Goal: Task Accomplishment & Management: Manage account settings

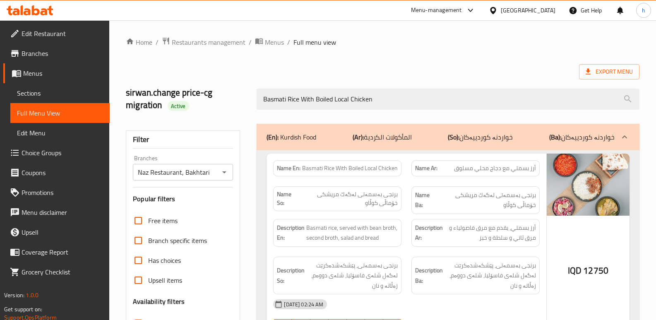
scroll to position [133, 0]
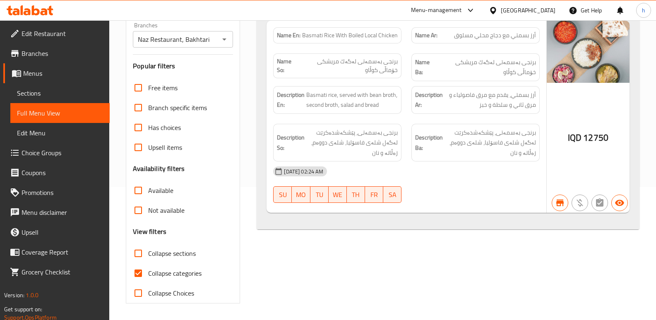
click at [48, 12] on icon at bounding box center [30, 10] width 47 height 10
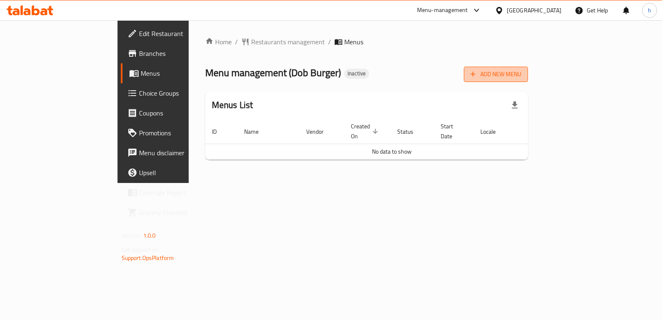
click at [521, 77] on span "Add New Menu" at bounding box center [495, 74] width 51 height 10
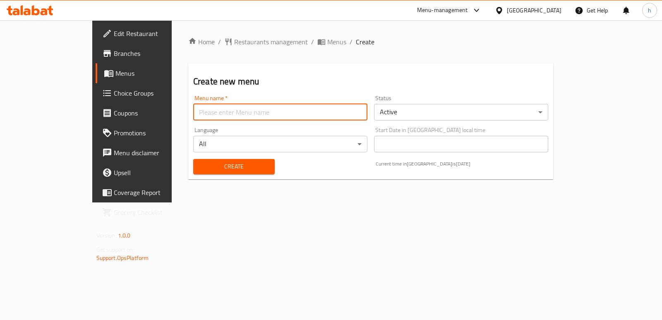
drag, startPoint x: 303, startPoint y: 106, endPoint x: 263, endPoint y: 119, distance: 41.3
click at [303, 106] on input "text" at bounding box center [280, 112] width 174 height 17
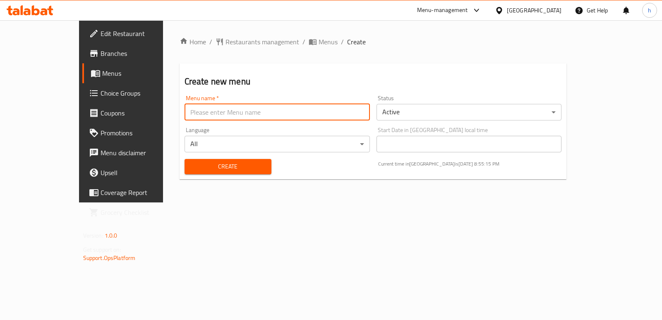
type input "Helin A"
click at [196, 163] on span "Create" at bounding box center [228, 166] width 74 height 10
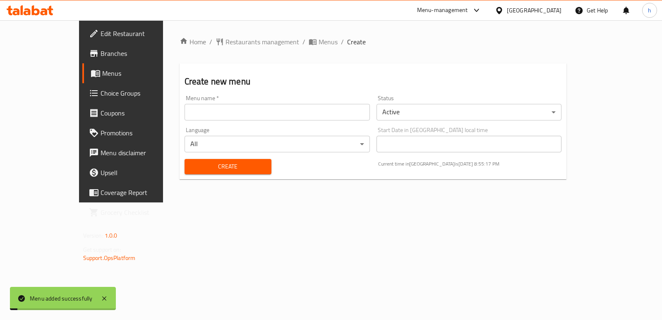
click at [102, 68] on span "Menus" at bounding box center [142, 73] width 81 height 10
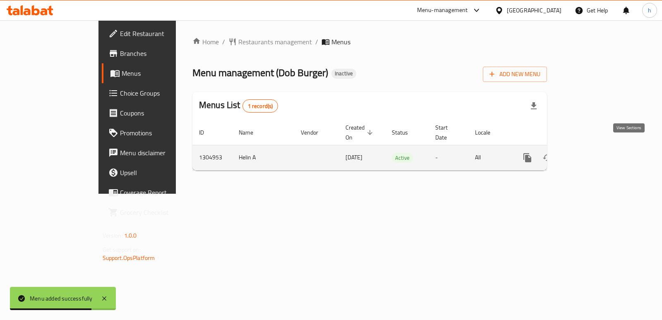
click at [597, 154] on link "enhanced table" at bounding box center [587, 158] width 20 height 20
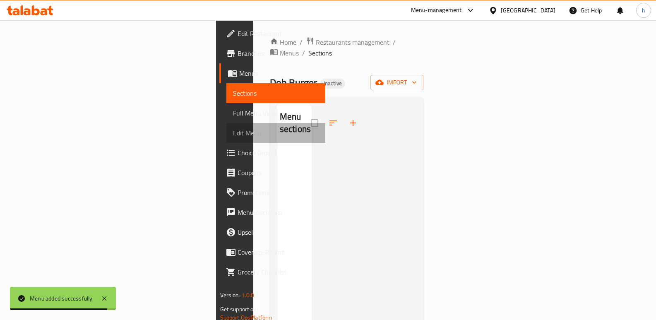
click at [233, 130] on span "Edit Menu" at bounding box center [276, 133] width 86 height 10
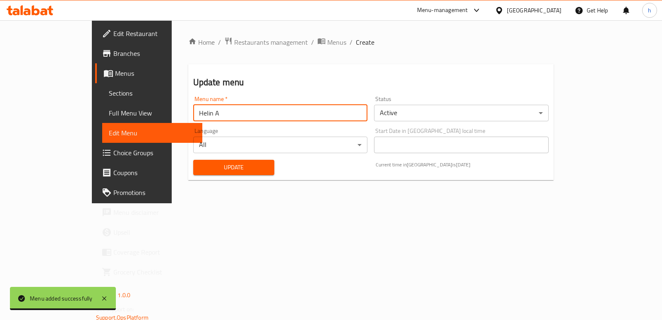
drag, startPoint x: 178, startPoint y: 108, endPoint x: 36, endPoint y: 122, distance: 143.3
click at [92, 122] on div "Edit Restaurant Branches Menus Sections Full Menu View Edit Menu Choice Groups …" at bounding box center [331, 111] width 478 height 183
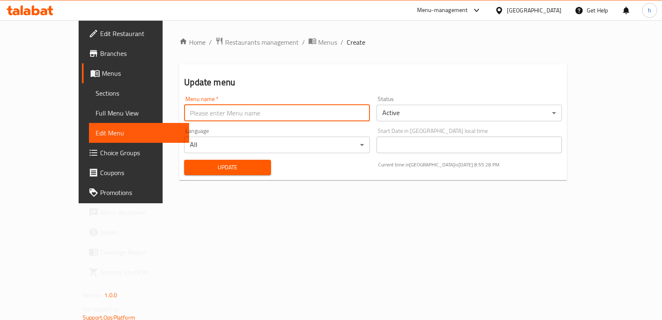
click at [211, 109] on input "text" at bounding box center [276, 113] width 185 height 17
type input "Menu"
click at [200, 163] on span "Update" at bounding box center [228, 167] width 74 height 10
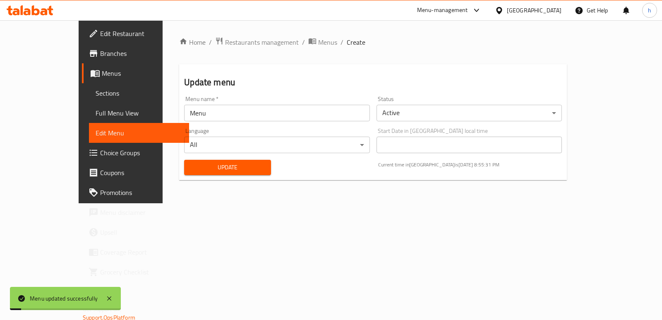
click at [102, 76] on span "Menus" at bounding box center [142, 73] width 81 height 10
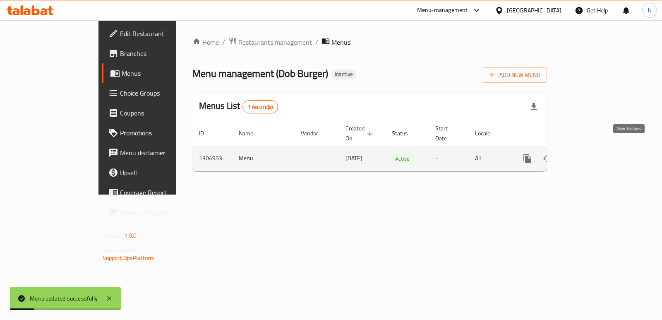
click at [592, 153] on icon "enhanced table" at bounding box center [587, 158] width 10 height 10
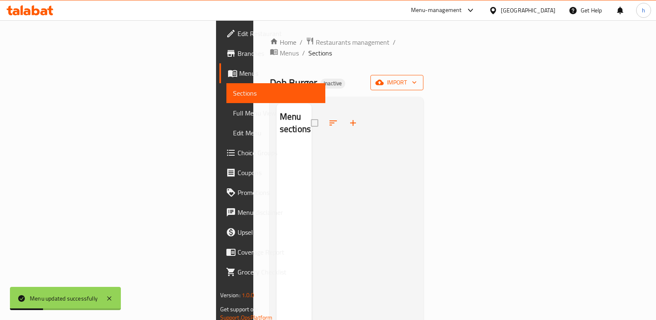
click at [416, 77] on span "import" at bounding box center [397, 82] width 40 height 10
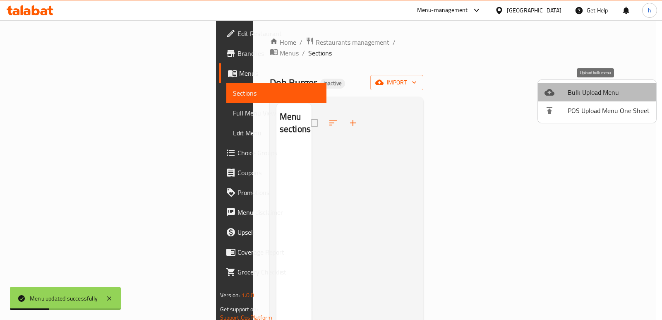
click at [594, 88] on span "Bulk Upload Menu" at bounding box center [608, 92] width 82 height 10
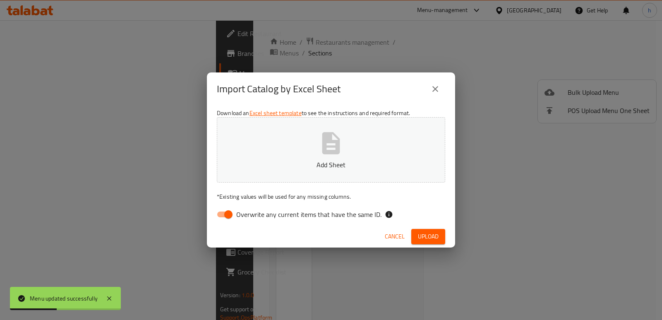
click at [220, 213] on input "Overwrite any current items that have the same ID." at bounding box center [228, 214] width 47 height 16
checkbox input "false"
click at [304, 152] on button "Add Sheet" at bounding box center [331, 149] width 228 height 65
click at [424, 233] on span "Upload" at bounding box center [428, 236] width 21 height 10
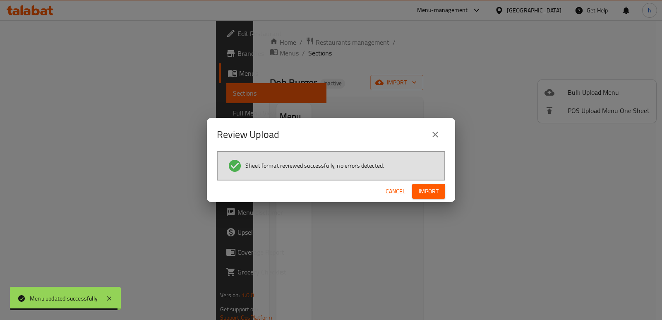
click at [429, 190] on span "Import" at bounding box center [429, 191] width 20 height 10
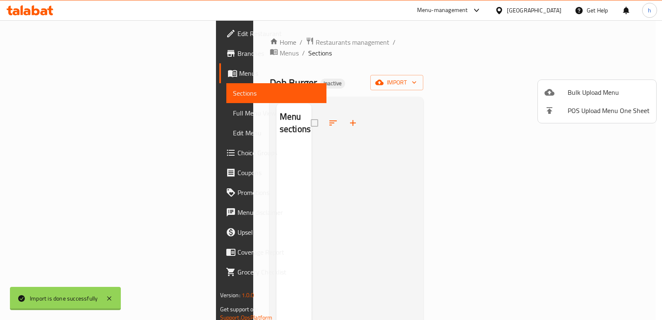
click at [366, 286] on div at bounding box center [331, 160] width 662 height 320
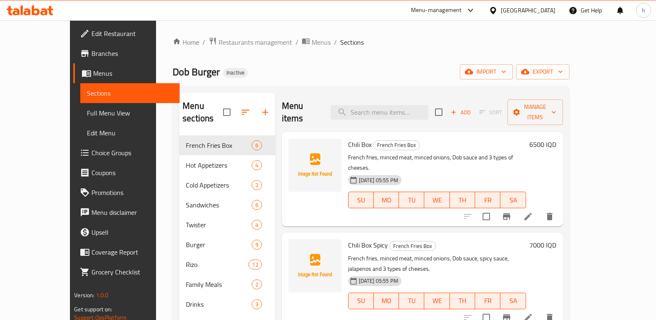
click at [264, 72] on div "Dob Burger Inactive import export" at bounding box center [370, 71] width 397 height 15
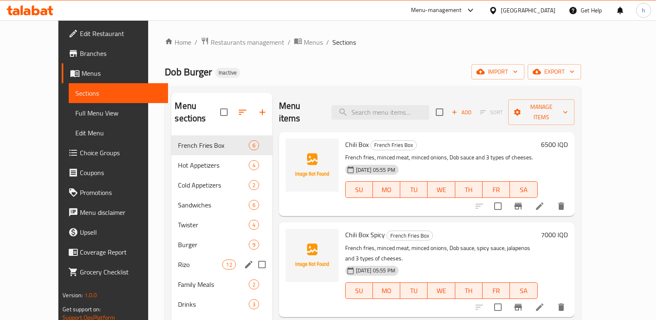
click at [178, 239] on span "Burger" at bounding box center [213, 244] width 70 height 10
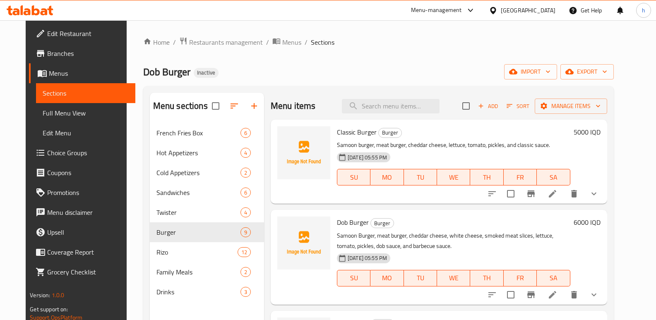
click at [358, 133] on span "Classic Burger" at bounding box center [357, 132] width 40 height 12
copy h6 "Burger"
click at [598, 292] on icon "show more" at bounding box center [594, 295] width 10 height 10
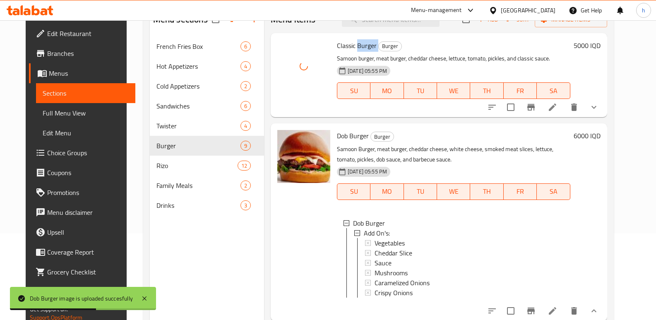
scroll to position [116, 0]
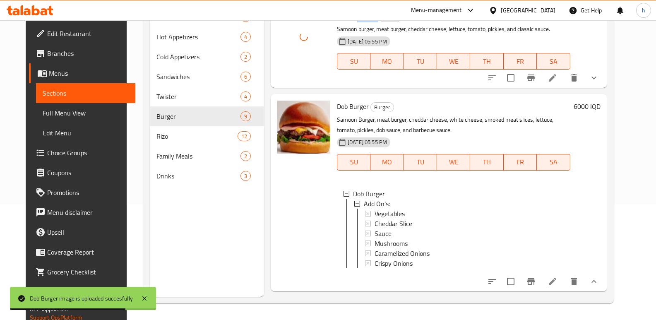
click at [598, 286] on icon "show more" at bounding box center [594, 281] width 10 height 10
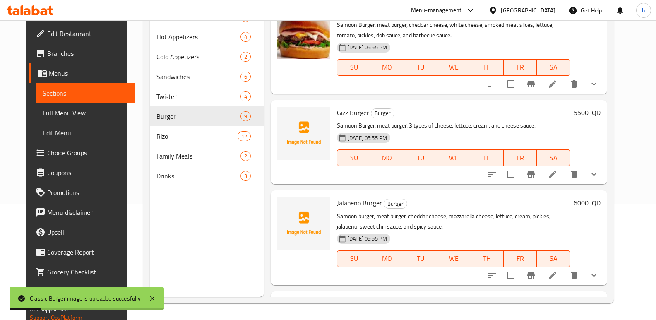
scroll to position [110, 0]
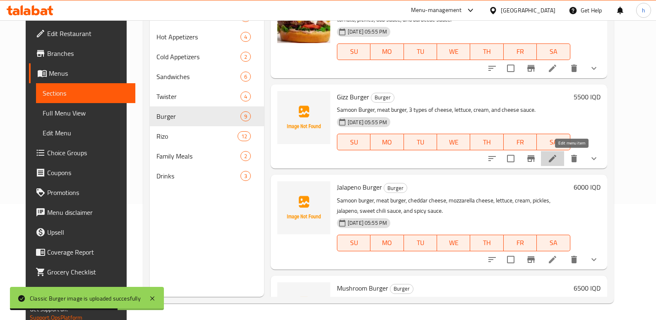
click at [557, 156] on icon at bounding box center [552, 158] width 10 height 10
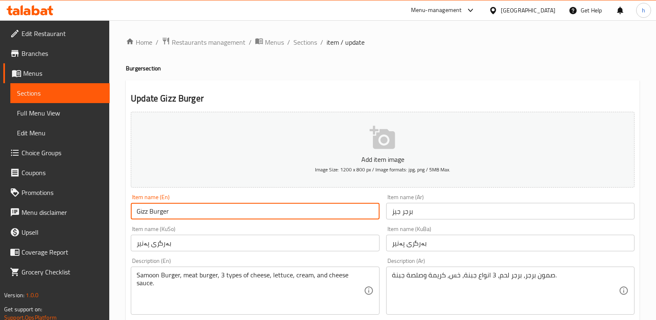
click at [144, 211] on input "Gizz Burger" at bounding box center [255, 211] width 248 height 17
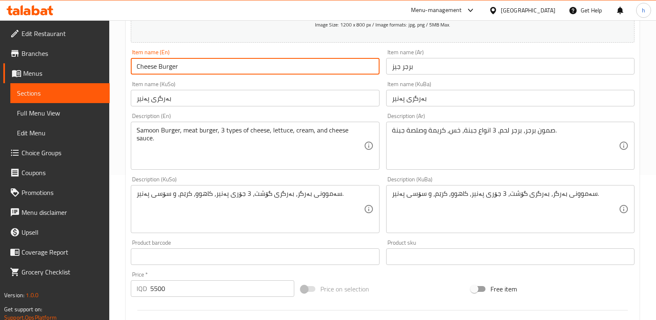
scroll to position [393, 0]
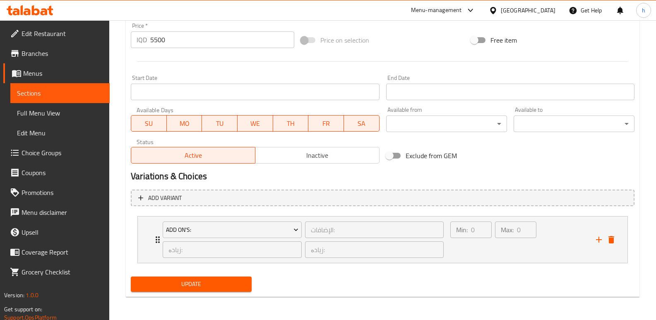
type input "Cheese Burger"
click at [239, 285] on span "Update" at bounding box center [191, 284] width 108 height 10
click at [93, 98] on span "Sections" at bounding box center [60, 93] width 86 height 10
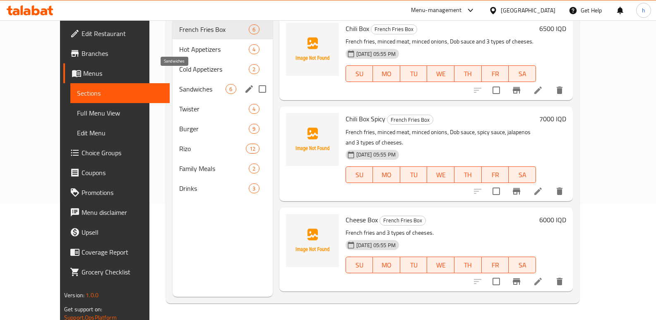
scroll to position [5, 0]
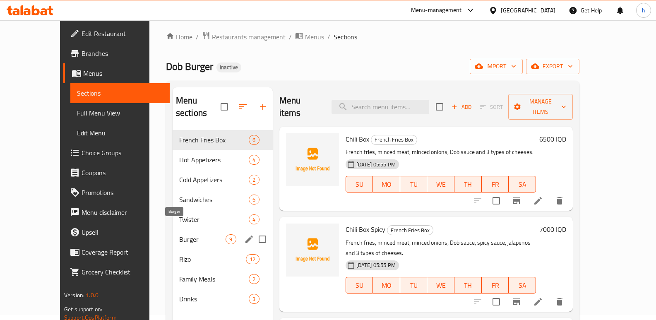
click at [179, 234] on span "Burger" at bounding box center [202, 239] width 47 height 10
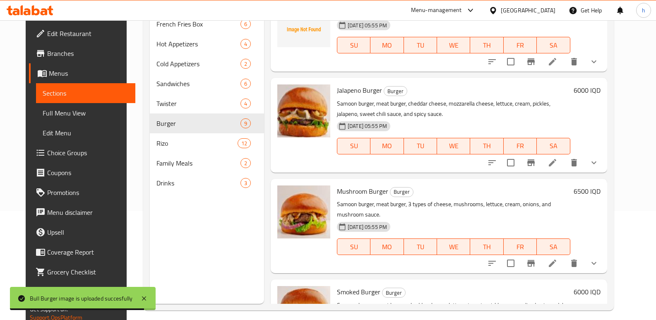
scroll to position [104, 0]
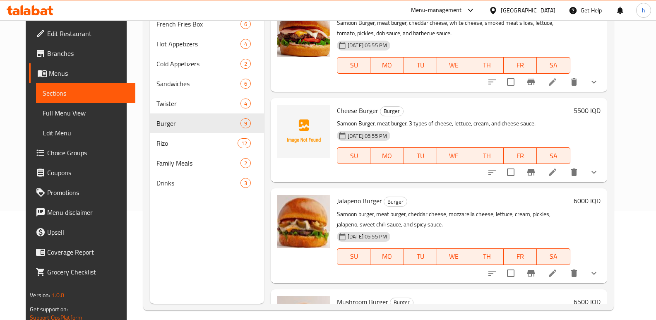
click at [339, 110] on span "Cheese Burger" at bounding box center [357, 110] width 41 height 12
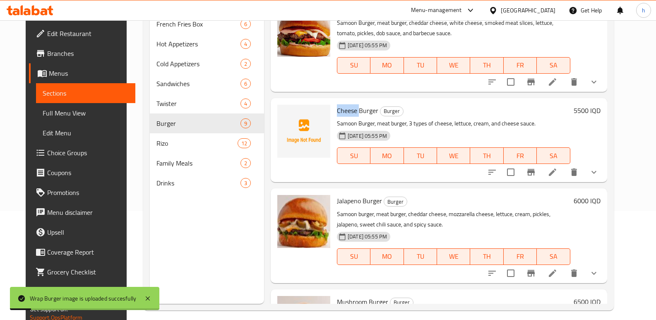
copy span "Cheese"
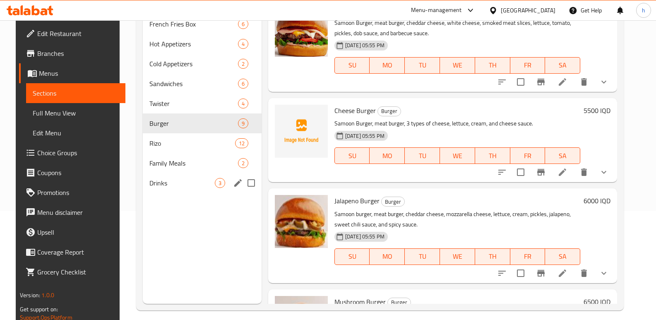
click at [204, 216] on div "Menu sections French Fries Box 6 Hot Appetizers 4 Cold Appetizers 2 Sandwiches …" at bounding box center [202, 144] width 118 height 320
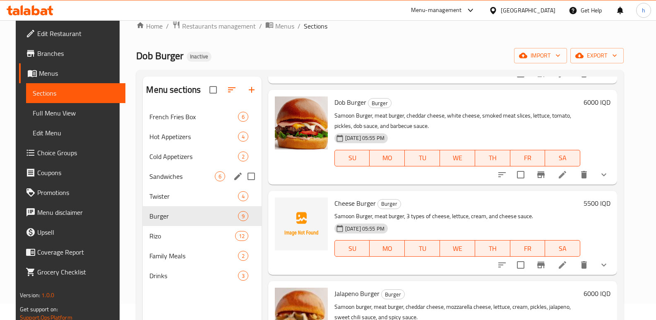
scroll to position [0, 0]
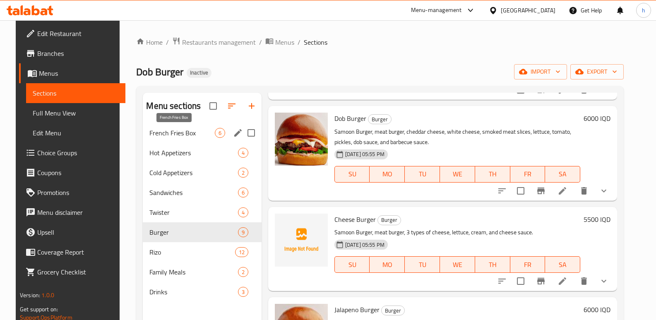
click at [173, 133] on span "French Fries Box" at bounding box center [181, 133] width 65 height 10
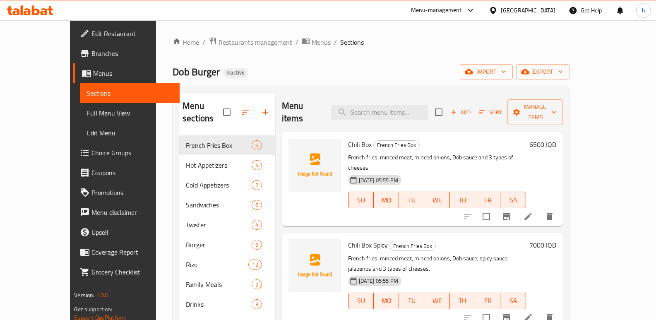
click at [348, 138] on span "Chili Box" at bounding box center [360, 144] width 24 height 12
copy h6 "Box"
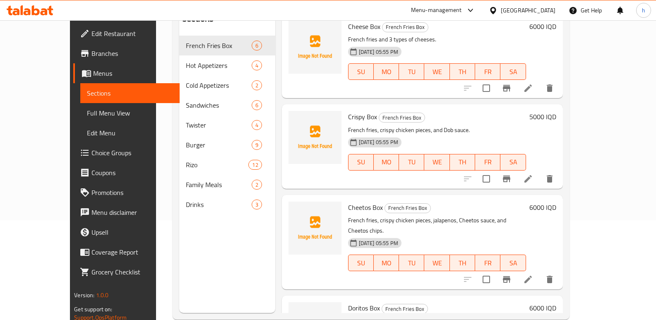
scroll to position [243, 0]
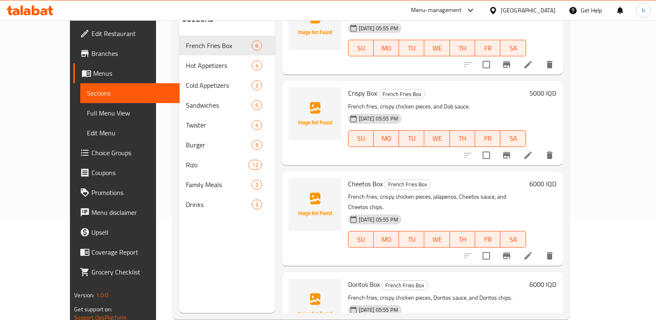
drag, startPoint x: 224, startPoint y: 243, endPoint x: 214, endPoint y: 231, distance: 15.3
click at [224, 244] on div "Menu sections French Fries Box 6 Hot Appetizers 4 Cold Appetizers 2 Sandwiches …" at bounding box center [227, 153] width 96 height 320
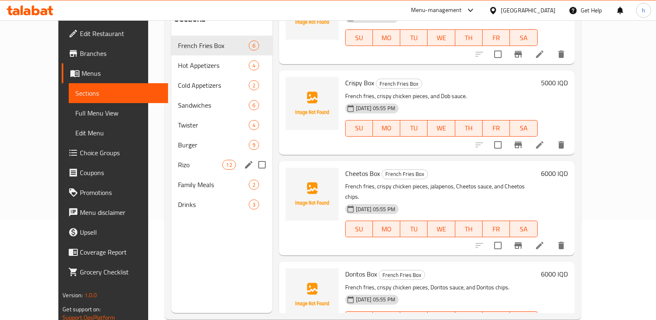
click at [178, 160] on span "Rizo" at bounding box center [200, 165] width 44 height 10
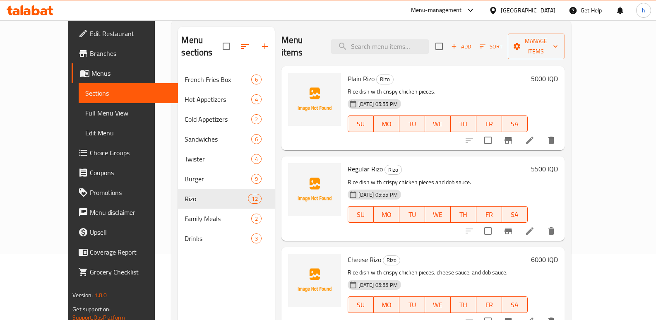
scroll to position [67, 0]
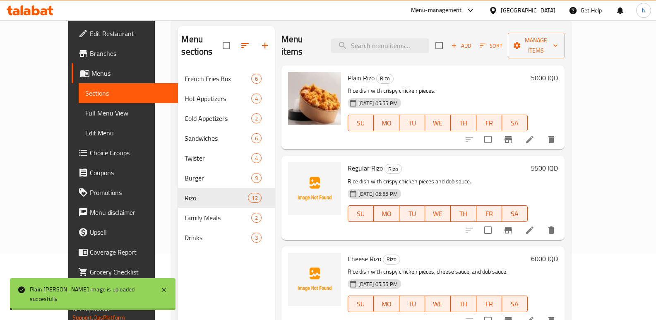
click at [350, 72] on span "Plain Rizo" at bounding box center [360, 78] width 27 height 12
copy h6 "Rizo"
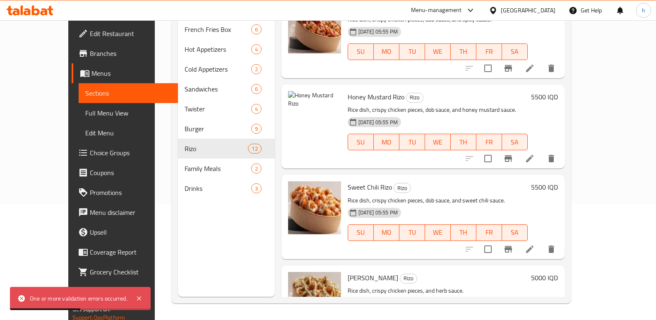
scroll to position [655, 0]
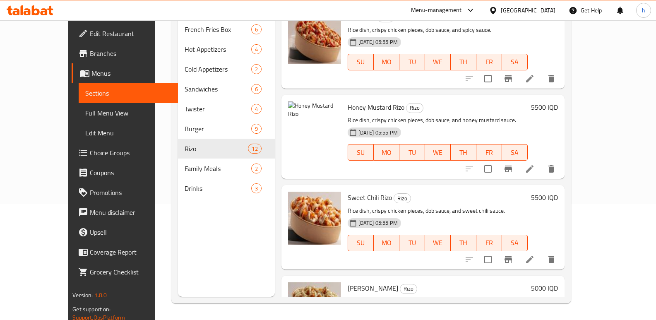
click at [191, 261] on div "Menu sections French Fries Box 6 Hot Appetizers 4 Cold Appetizers 2 Sandwiches …" at bounding box center [226, 137] width 96 height 320
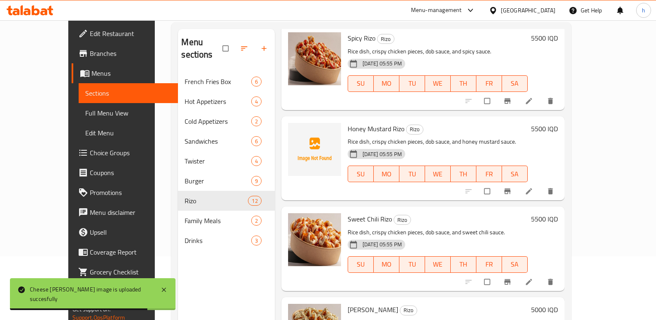
scroll to position [709, 0]
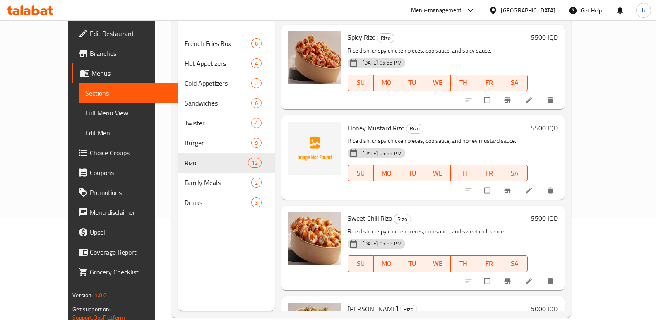
scroll to position [650, 0]
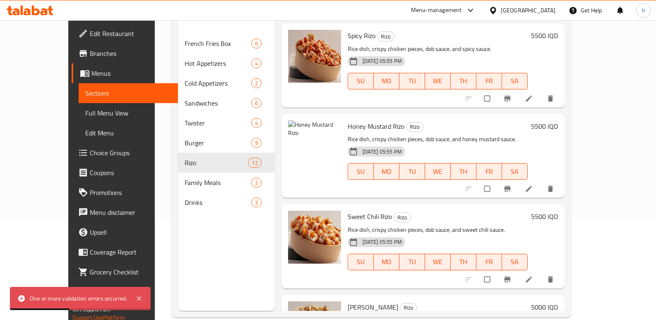
click at [81, 304] on div "One or more validation errors occurred." at bounding box center [80, 298] width 141 height 23
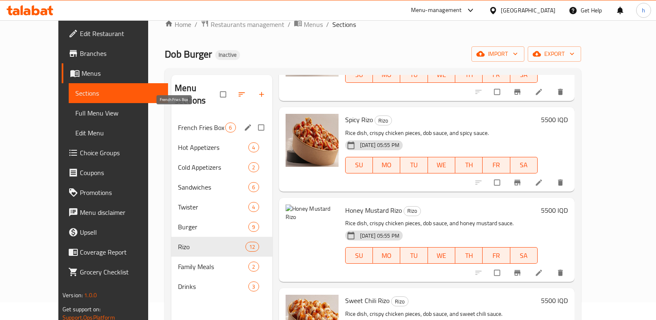
scroll to position [0, 0]
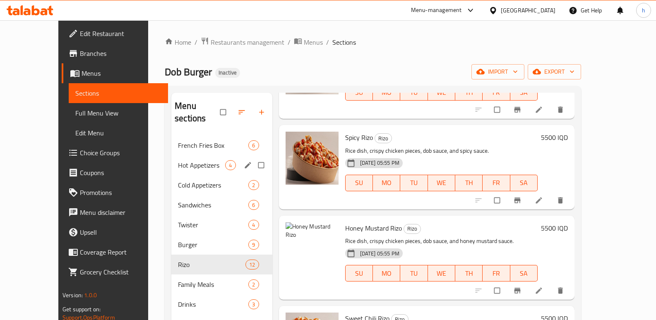
click at [174, 135] on div "French Fries Box 6" at bounding box center [221, 145] width 101 height 20
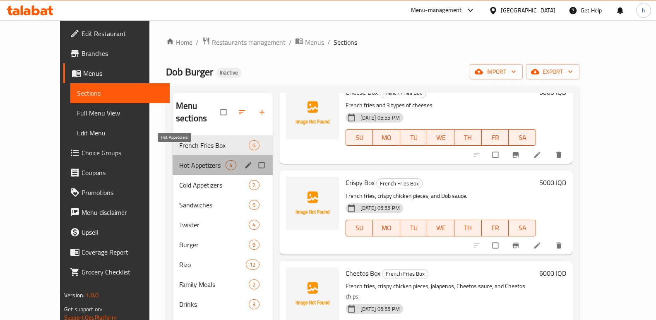
click at [179, 160] on span "Hot Appetizers" at bounding box center [202, 165] width 47 height 10
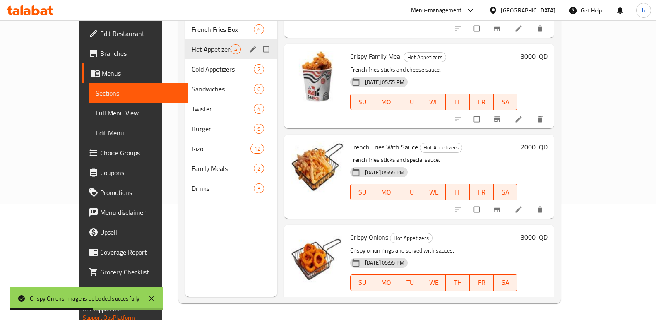
scroll to position [5, 0]
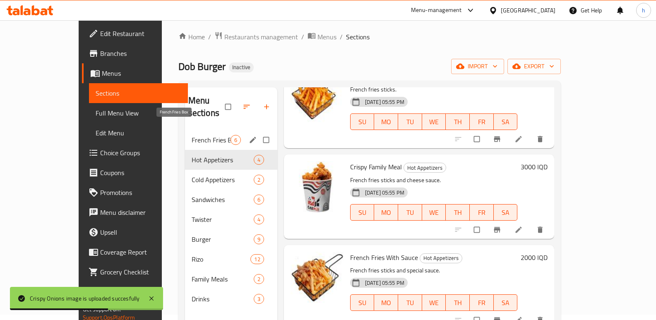
click at [191, 135] on span "French Fries Box" at bounding box center [210, 140] width 39 height 10
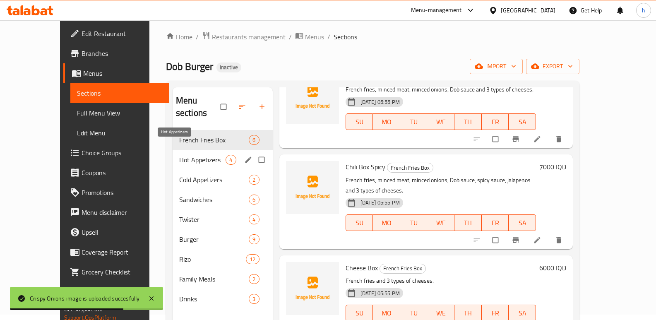
click at [179, 155] on span "Hot Appetizers" at bounding box center [202, 160] width 47 height 10
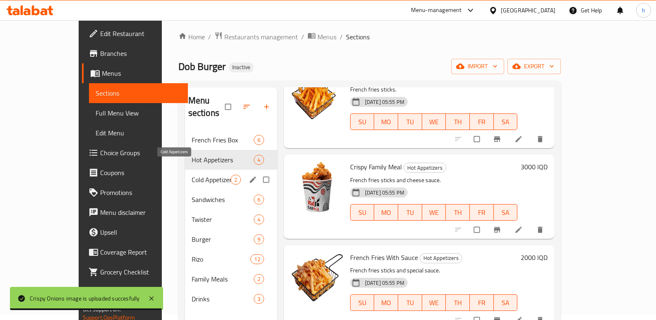
click at [191, 175] on span "Cold Appetizers" at bounding box center [210, 180] width 39 height 10
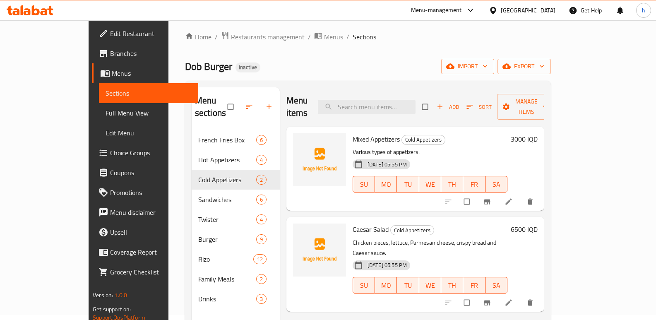
click at [242, 61] on div "Dob Burger Inactive import export" at bounding box center [368, 66] width 366 height 15
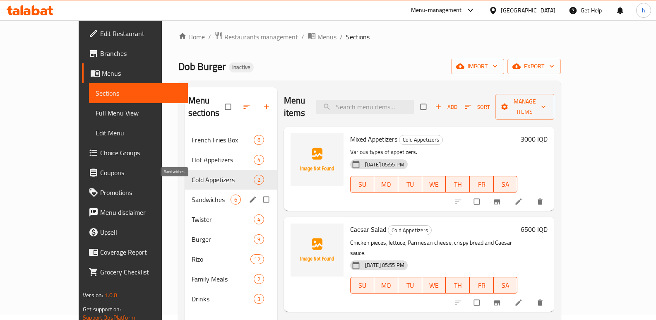
click at [191, 194] on span "Sandwiches" at bounding box center [210, 199] width 39 height 10
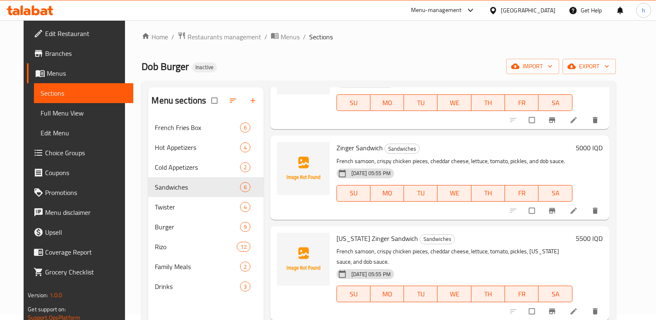
scroll to position [110, 0]
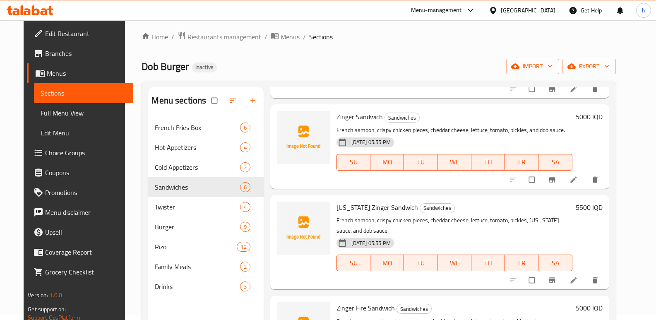
click at [341, 117] on span "Zinger Sandwich" at bounding box center [359, 116] width 46 height 12
copy span "Zinger"
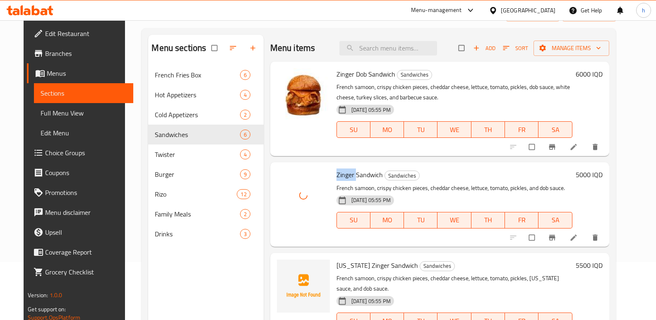
scroll to position [52, 0]
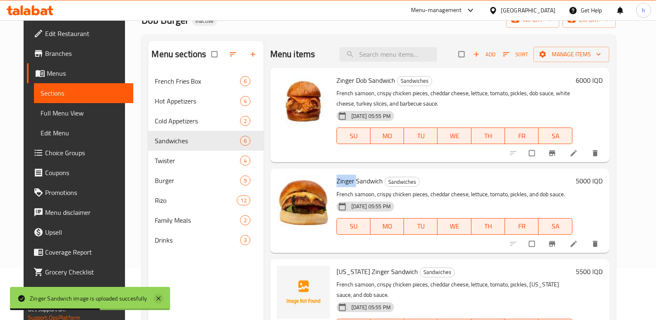
click at [159, 298] on icon at bounding box center [158, 298] width 4 height 4
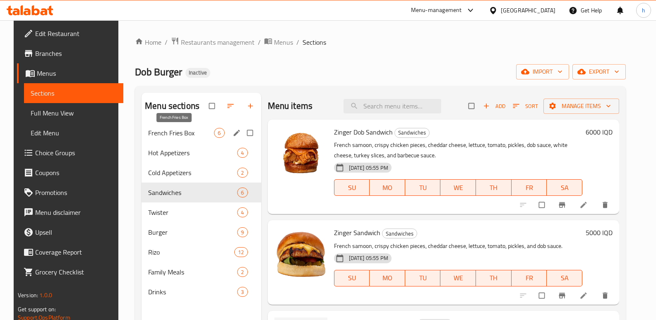
click at [165, 135] on span "French Fries Box" at bounding box center [181, 133] width 66 height 10
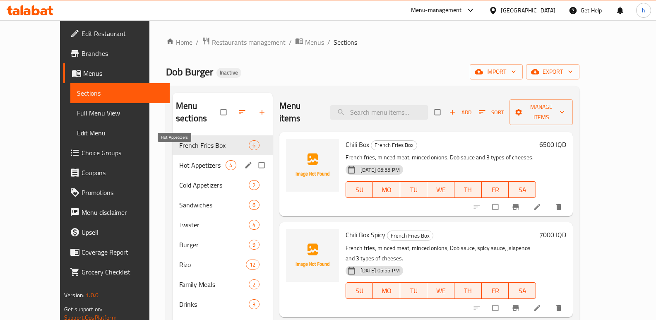
click at [179, 160] on span "Hot Appetizers" at bounding box center [202, 165] width 47 height 10
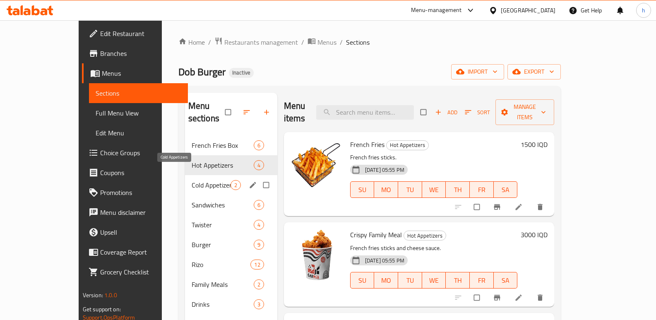
click at [191, 180] on span "Cold Appetizers" at bounding box center [210, 185] width 39 height 10
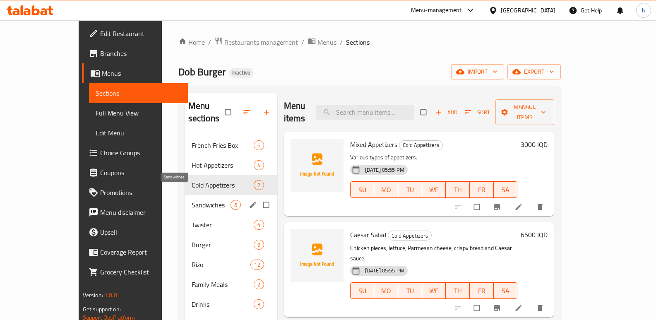
click at [191, 200] on span "Sandwiches" at bounding box center [210, 205] width 39 height 10
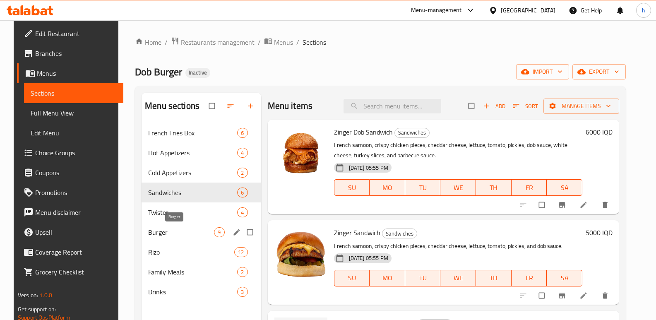
click at [161, 233] on span "Burger" at bounding box center [181, 232] width 66 height 10
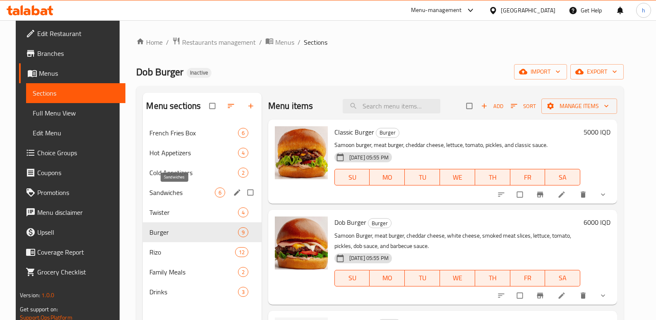
click at [156, 192] on span "Sandwiches" at bounding box center [181, 192] width 65 height 10
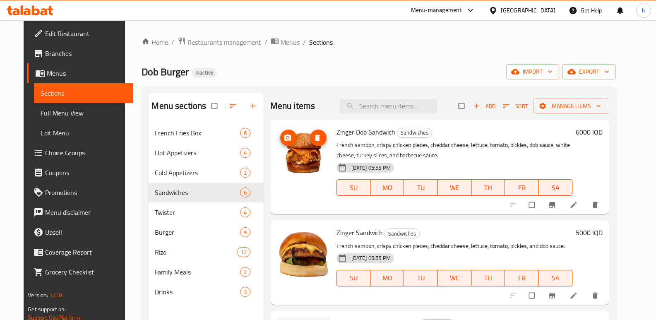
click at [315, 141] on icon "delete image" at bounding box center [317, 137] width 5 height 6
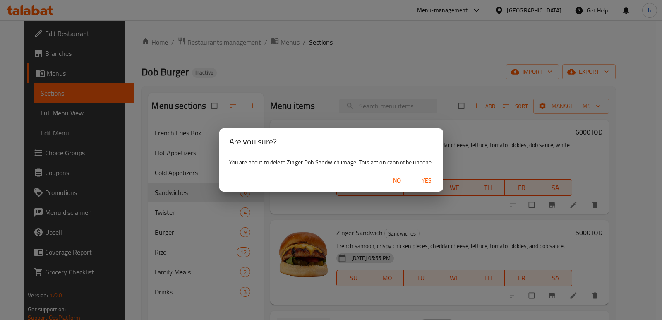
click at [426, 181] on span "Yes" at bounding box center [426, 180] width 20 height 10
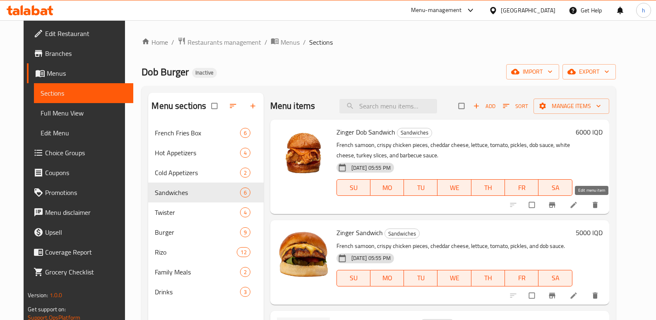
click at [577, 206] on icon at bounding box center [573, 205] width 8 height 8
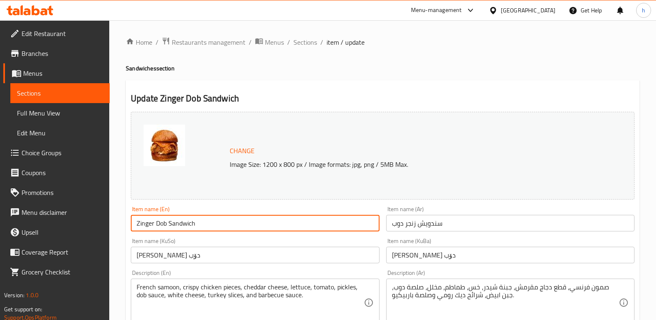
drag, startPoint x: 188, startPoint y: 227, endPoint x: 103, endPoint y: 214, distance: 85.3
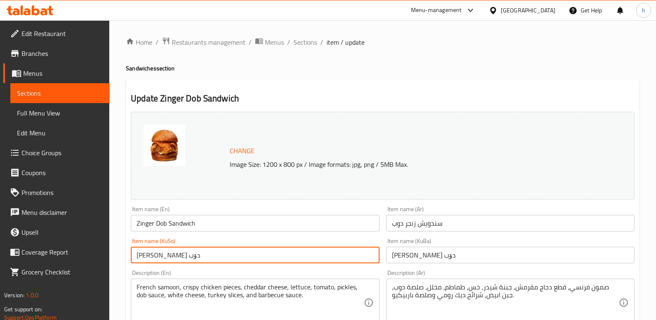
drag, startPoint x: 206, startPoint y: 255, endPoint x: 109, endPoint y: 255, distance: 97.2
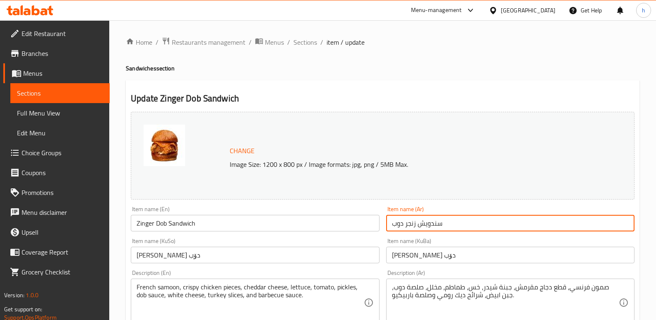
drag, startPoint x: 391, startPoint y: 229, endPoint x: 353, endPoint y: 230, distance: 38.1
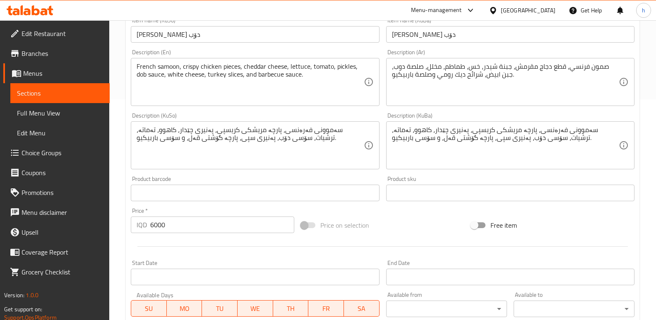
click at [266, 102] on div "French samoon, crispy chicken pieces, cheddar cheese, lettuce, tomato, pickles,…" at bounding box center [255, 82] width 248 height 48
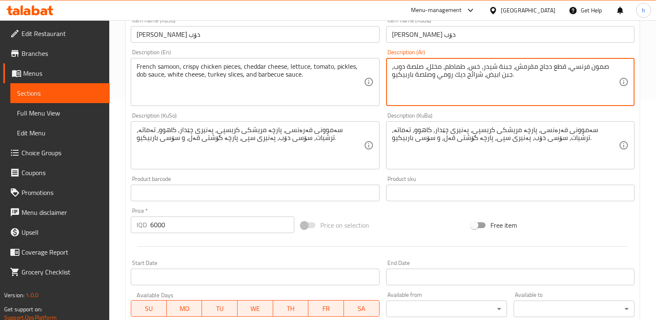
drag, startPoint x: 172, startPoint y: 228, endPoint x: 116, endPoint y: 225, distance: 56.7
click at [116, 225] on div "Home / Restaurants management / Menus / Sections / item / update Sandwiches sec…" at bounding box center [382, 135] width 546 height 671
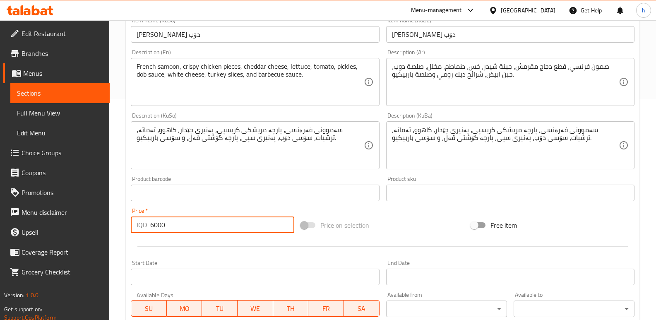
click at [78, 89] on span "Sections" at bounding box center [60, 93] width 86 height 10
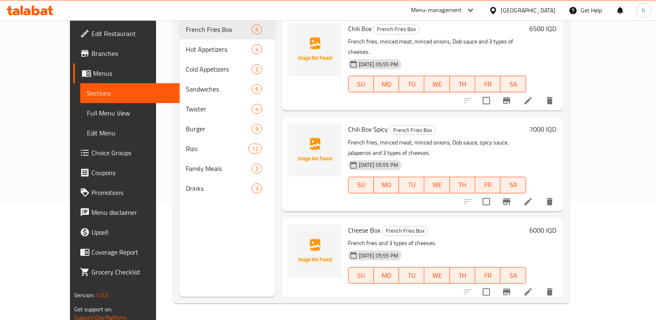
scroll to position [116, 0]
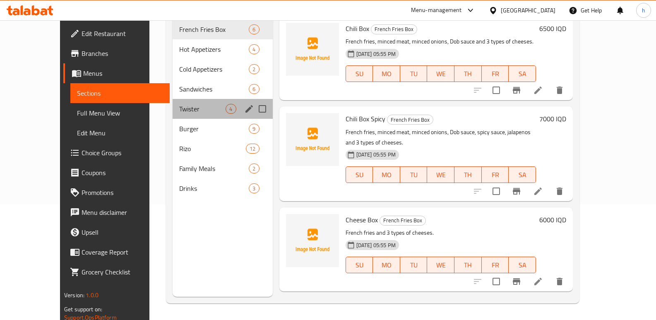
click at [172, 101] on div "Twister 4" at bounding box center [222, 109] width 100 height 20
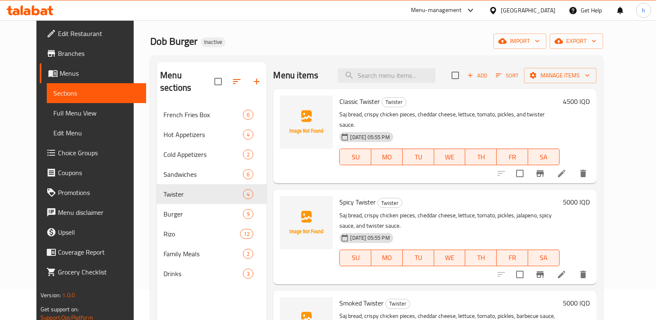
scroll to position [5, 0]
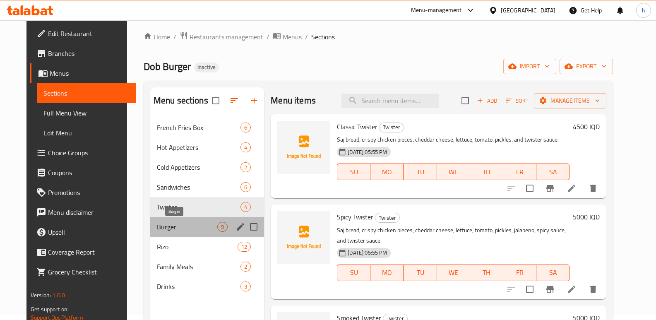
click at [160, 226] on span "Burger" at bounding box center [187, 227] width 60 height 10
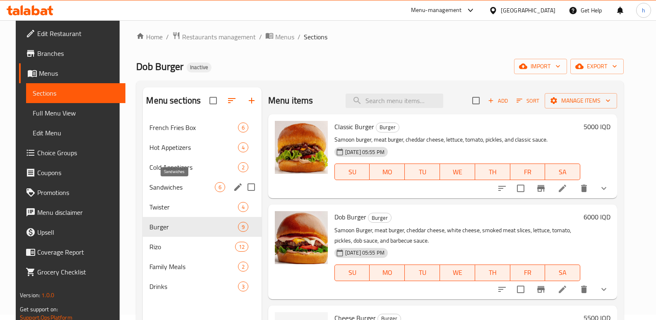
click at [163, 190] on span "Sandwiches" at bounding box center [181, 187] width 65 height 10
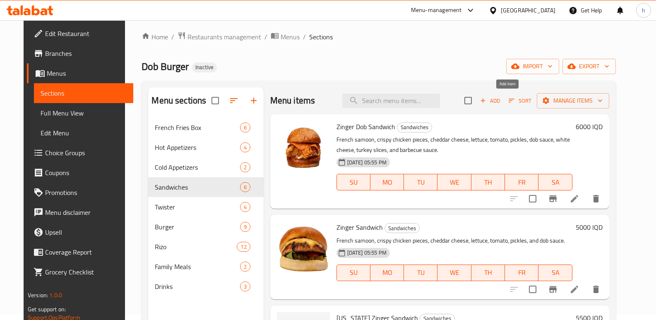
click at [486, 100] on icon "button" at bounding box center [482, 100] width 7 height 7
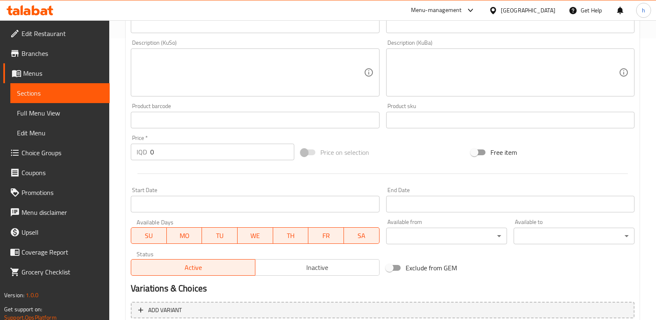
scroll to position [282, 0]
drag, startPoint x: 156, startPoint y: 153, endPoint x: 64, endPoint y: 144, distance: 91.9
click at [77, 145] on div "Edit Restaurant Branches Menus Sections Full Menu View Edit Menu Choice Groups …" at bounding box center [328, 67] width 656 height 659
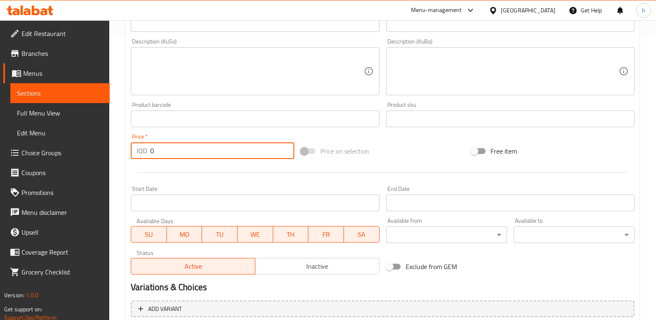
paste input "600"
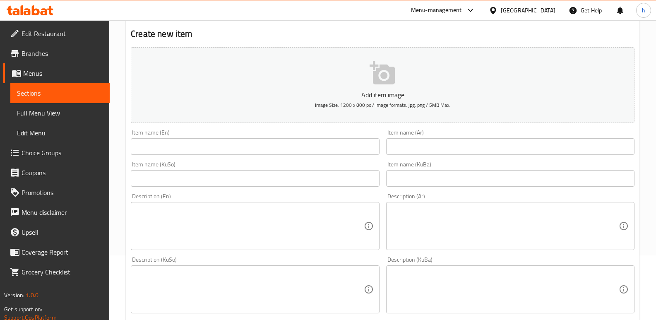
scroll to position [62, 0]
type input "6000"
click at [159, 153] on input "text" at bounding box center [255, 149] width 248 height 17
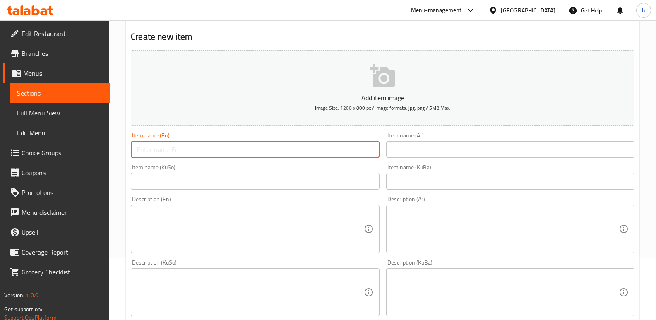
paste input "Zinger Dob Sandwich"
type input "Zinger Dob Sandwich"
click at [220, 182] on input "text" at bounding box center [255, 181] width 248 height 17
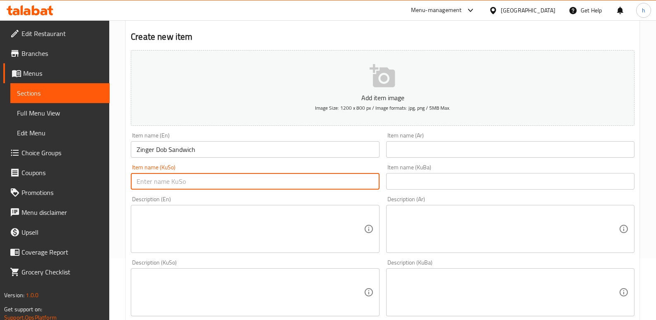
paste input "[PERSON_NAME] دۆب"
type input "[PERSON_NAME] دۆب"
click at [421, 178] on input "text" at bounding box center [510, 181] width 248 height 17
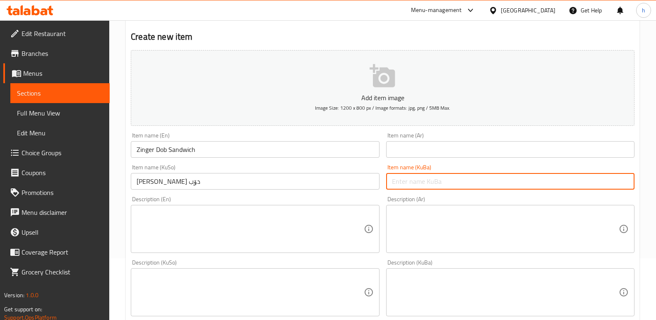
paste input "[PERSON_NAME] دۆب"
type input "[PERSON_NAME] دۆب"
click at [430, 151] on input "text" at bounding box center [510, 149] width 248 height 17
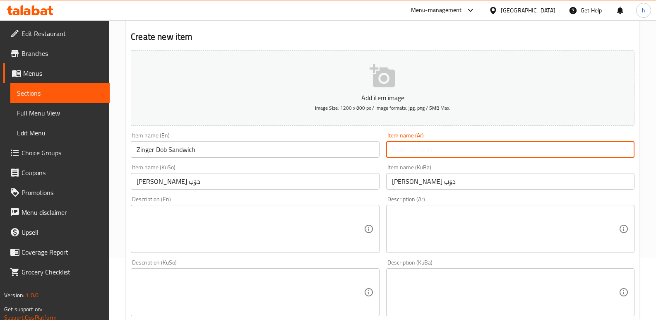
paste input "سندويش زنجر دوب"
type input "سندويش زنجر دوب"
click at [211, 221] on textarea at bounding box center [249, 228] width 227 height 39
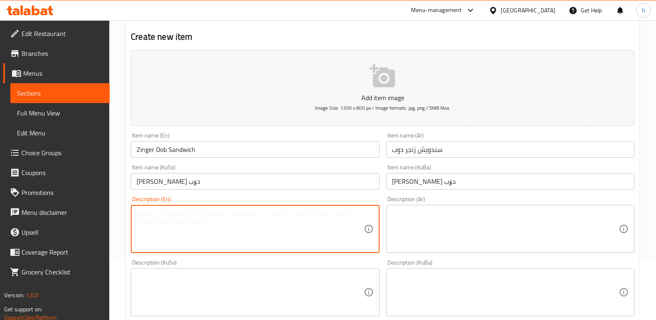
paste textarea "French samoon, crispy chicken pieces, cheddar cheese, lettuce, tomato, pickles,…"
type textarea "French samoon, crispy chicken pieces, cheddar cheese, lettuce, tomato, pickles,…"
click at [165, 280] on textarea at bounding box center [249, 292] width 227 height 39
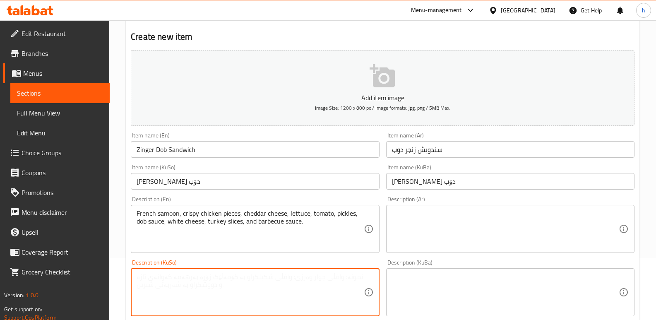
paste textarea "صمون فرنسي، قطع دجاج مقرمش، جبنة شيدر، خس، طماطم، مخلل، صلصة دوب، جبن ابيض، شرا…"
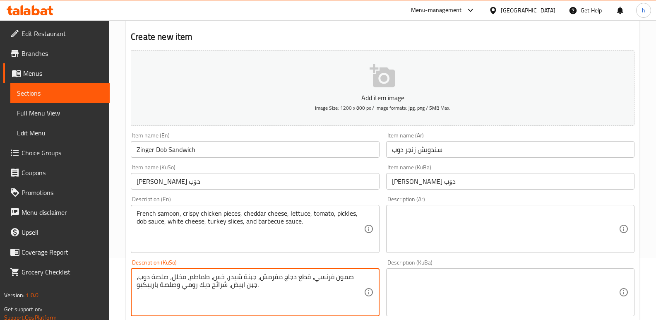
type textarea "صمون فرنسي، قطع دجاج مقرمش، جبنة شيدر، خس، طماطم، مخلل، صلصة دوب، جبن ابيض، شرا…"
click at [429, 225] on textarea at bounding box center [505, 228] width 227 height 39
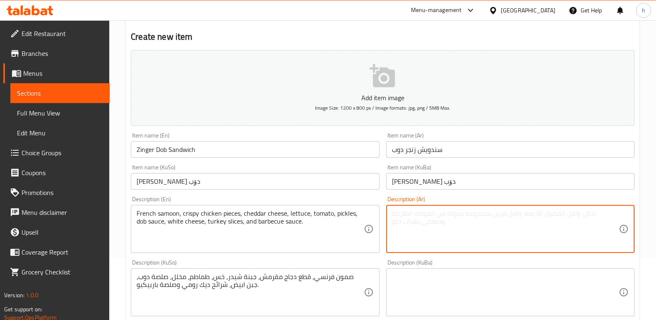
paste textarea "صمون فرنسي، قطع دجاج مقرمش، جبنة شيدر، خس، طماطم، مخلل، صلصة دوب، جبن ابيض، شرا…"
type textarea "صمون فرنسي، قطع دجاج مقرمش، جبنة شيدر، خس، طماطم، مخلل، صلصة دوب، جبن ابيض، شرا…"
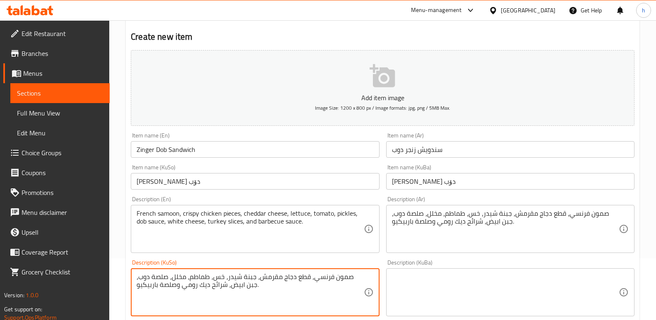
drag, startPoint x: 236, startPoint y: 285, endPoint x: 158, endPoint y: 261, distance: 81.6
click at [205, 295] on textarea "صمون فرنسي، قطع دجاج مقرمش، جبنة شيدر، خس، طماطم، مخلل، صلصة دوب، جبن ابيض، شرا…" at bounding box center [249, 292] width 227 height 39
paste textarea "ەموونی فەرەنسی، پارچە مریشکی کریسپی، پەنیری چێدار، کاهوو، تەماتە، ترشیات، سۆسی …"
type textarea "سەموونی فەرەنسی، پارچە مریشکی کریسپی، پەنیری چێدار، کاهوو، تەماتە، ترشیات، سۆسی…"
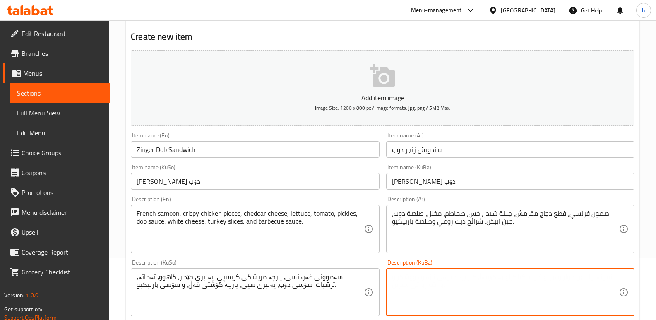
click at [431, 283] on textarea at bounding box center [505, 292] width 227 height 39
paste textarea "سەموونی فەرەنسی، پارچە مریشکی کریسپی، پەنیری چێدار، کاهوو، تەماتە، ترشیات، سۆسی…"
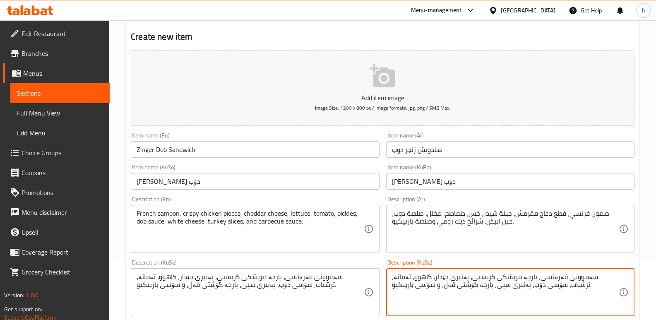
drag, startPoint x: 589, startPoint y: 291, endPoint x: 591, endPoint y: 285, distance: 6.4
click at [589, 291] on textarea "سەموونی فەرەنسی، پارچە مریشکی کریسپی، پەنیری چێدار، کاهوو، تەماتە، ترشیات، سۆسی…" at bounding box center [505, 292] width 227 height 39
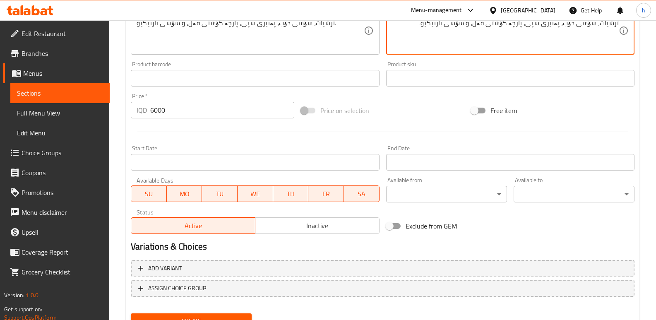
scroll to position [349, 0]
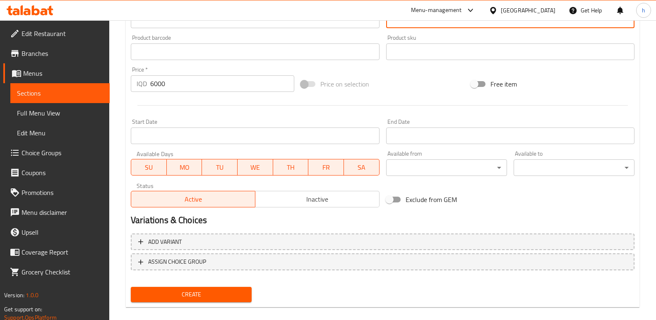
type textarea "سەموونی فەرەنسی، پارچە مریشکی کریسپی، پەنیری چێدار، کاهوو، تەماتە، ترشیات، سۆسی…"
click at [254, 298] on div "Create" at bounding box center [190, 294] width 127 height 22
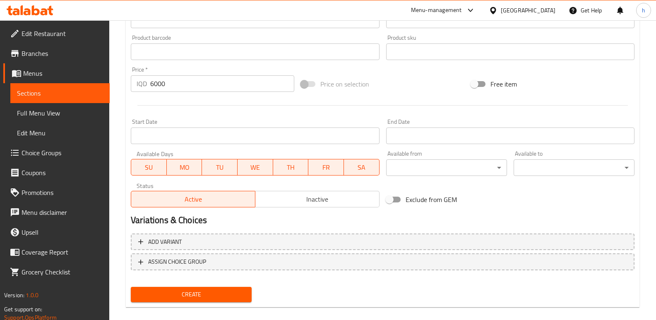
click at [239, 292] on span "Create" at bounding box center [191, 294] width 108 height 10
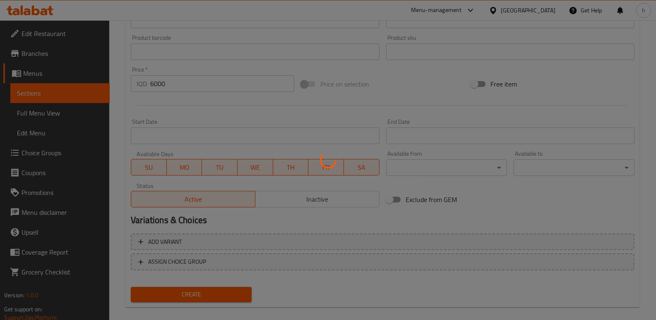
type input "0"
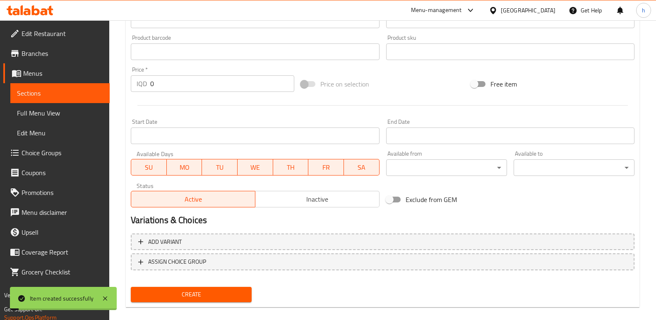
click at [79, 91] on span "Sections" at bounding box center [60, 93] width 86 height 10
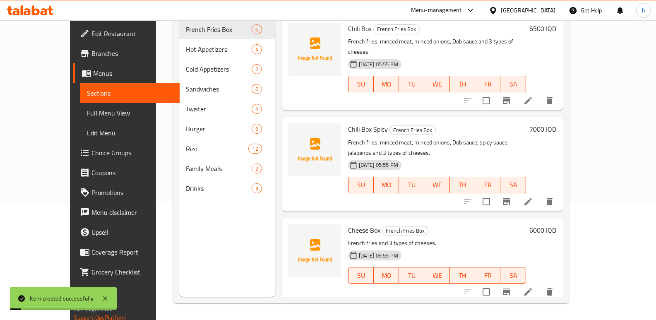
scroll to position [116, 0]
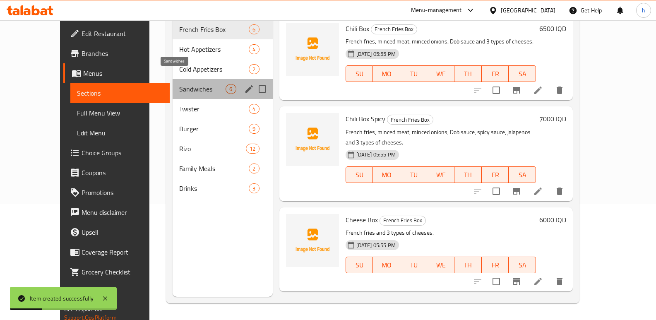
click at [179, 84] on span "Sandwiches" at bounding box center [202, 89] width 47 height 10
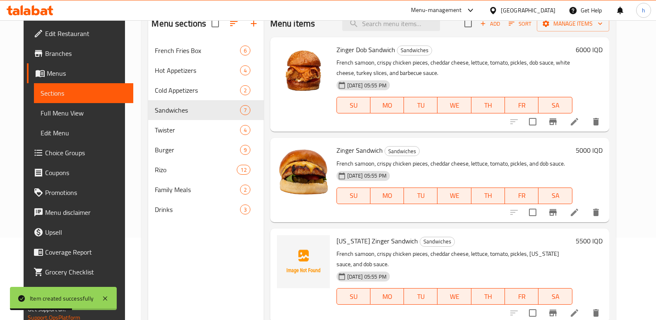
scroll to position [74, 0]
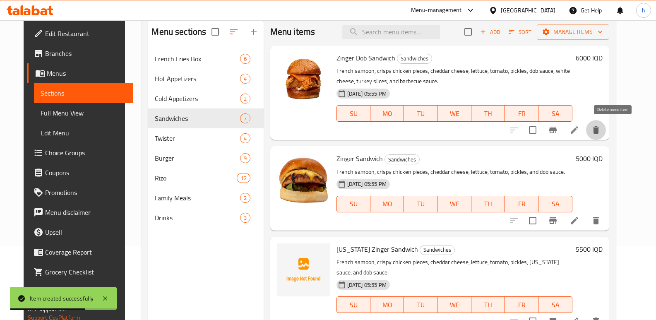
click at [605, 124] on button "delete" at bounding box center [596, 130] width 20 height 20
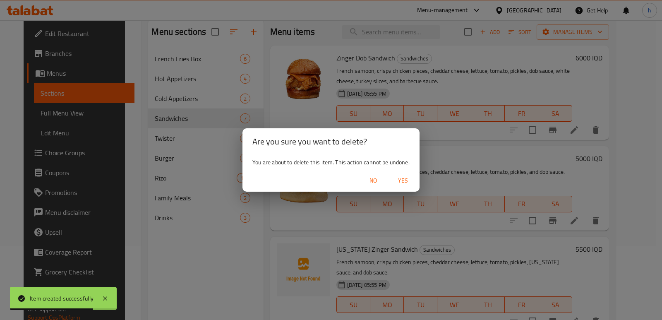
click at [407, 177] on span "Yes" at bounding box center [403, 180] width 20 height 10
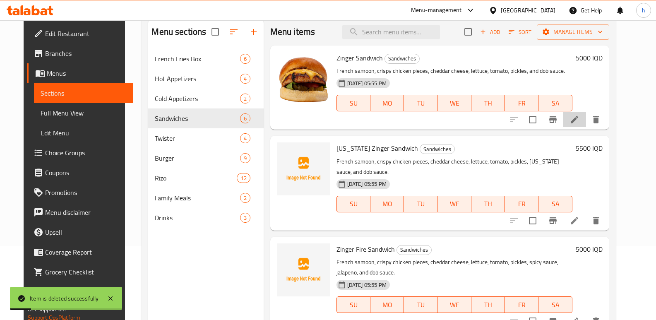
click at [584, 117] on li at bounding box center [573, 119] width 23 height 15
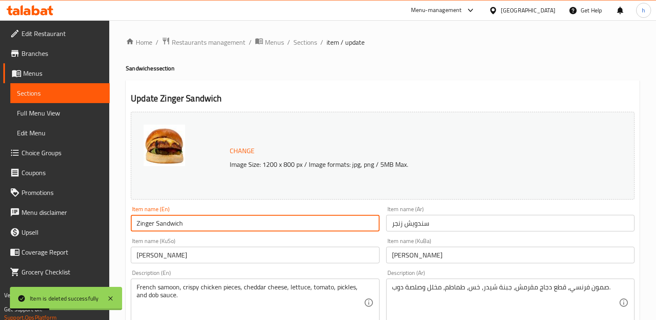
drag, startPoint x: 188, startPoint y: 224, endPoint x: 99, endPoint y: 223, distance: 88.5
click at [184, 260] on input "[PERSON_NAME]" at bounding box center [255, 254] width 248 height 17
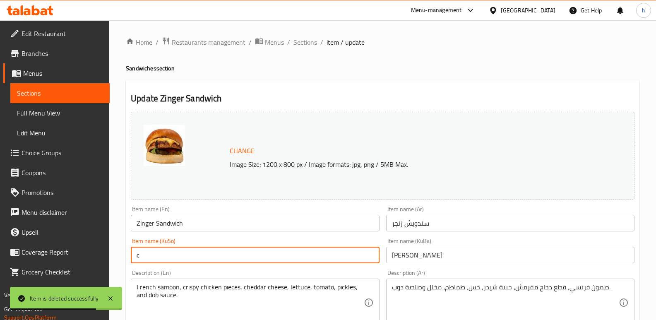
type input "c"
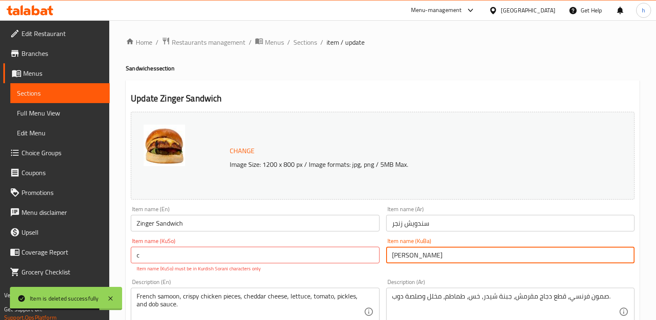
drag, startPoint x: 443, startPoint y: 254, endPoint x: 397, endPoint y: 253, distance: 45.5
click at [397, 253] on input "[PERSON_NAME]" at bounding box center [510, 254] width 248 height 17
click at [447, 218] on input "سندويش زنجر" at bounding box center [510, 223] width 248 height 17
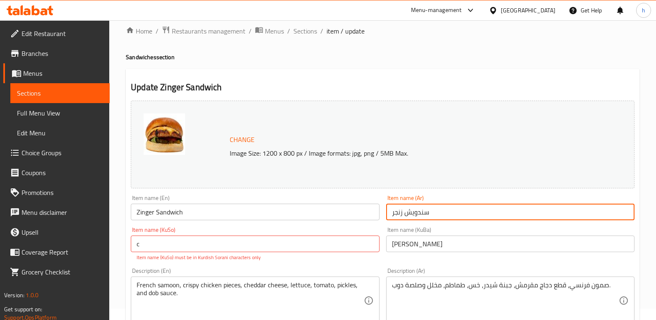
scroll to position [110, 0]
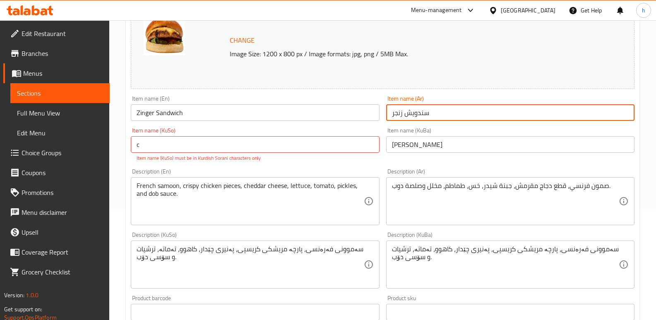
click at [200, 222] on div "French samoon, crispy chicken pieces, cheddar cheese, lettuce, tomato, pickles,…" at bounding box center [255, 201] width 248 height 48
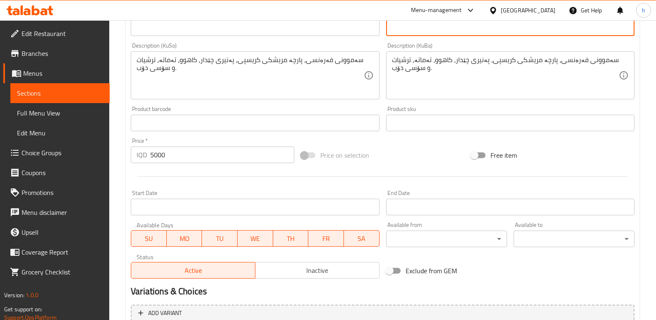
scroll to position [318, 0]
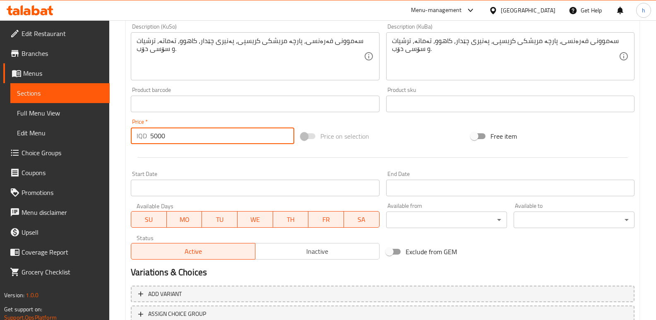
drag, startPoint x: 148, startPoint y: 141, endPoint x: 128, endPoint y: 136, distance: 20.9
click at [132, 136] on div "IQD 5000 Price *" at bounding box center [212, 135] width 163 height 17
click at [79, 93] on span "Sections" at bounding box center [60, 93] width 86 height 10
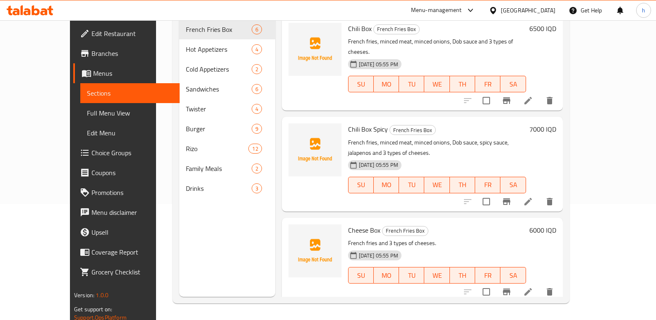
scroll to position [116, 0]
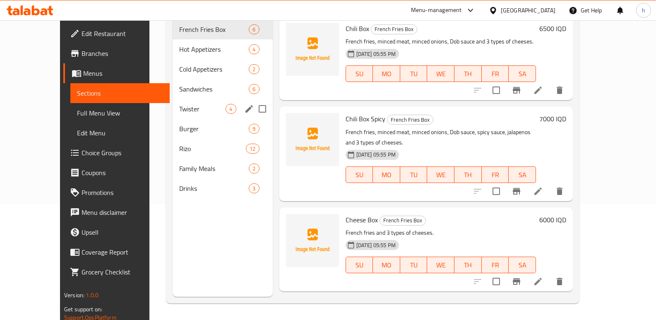
click at [179, 84] on span "Sandwiches" at bounding box center [214, 89] width 70 height 10
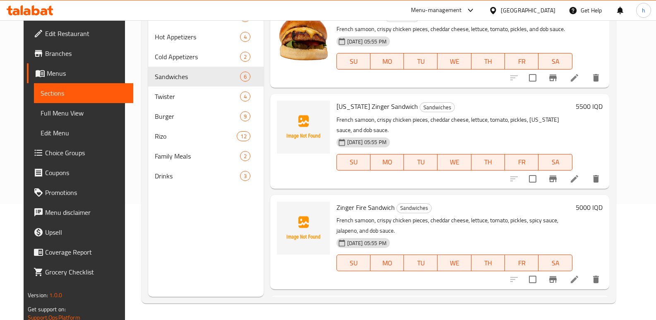
scroll to position [5, 0]
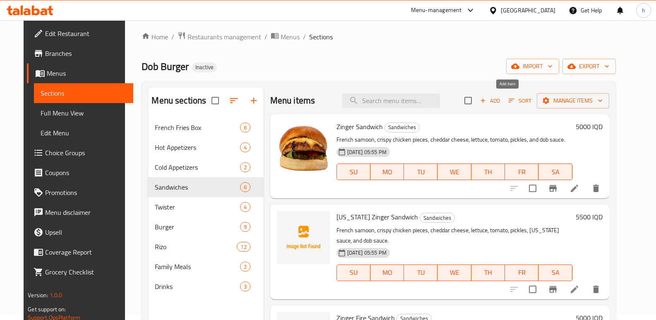
click at [501, 100] on span "Add" at bounding box center [490, 101] width 22 height 10
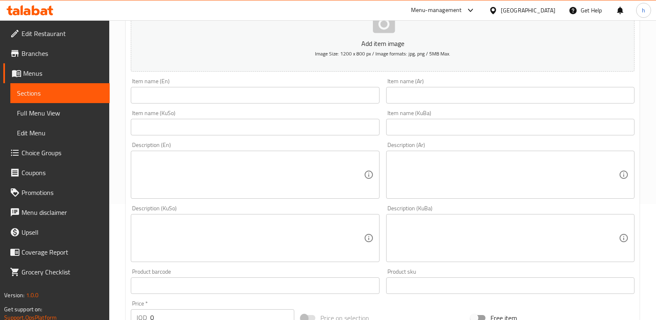
scroll to position [121, 0]
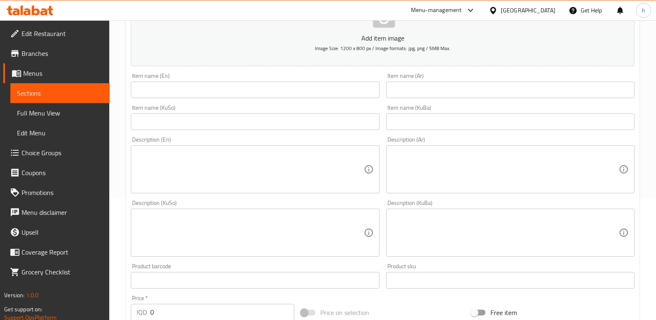
click at [123, 306] on div "Home / Restaurants management / Menus / Sections / item / create Sandwiches sec…" at bounding box center [382, 228] width 546 height 659
paste input "500"
type input "5000"
click at [178, 84] on input "text" at bounding box center [255, 89] width 248 height 17
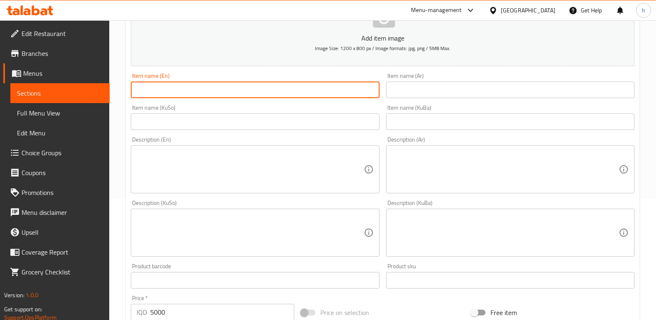
paste input "Zinger Sandwich"
type input "Zinger Sandwich"
click at [199, 124] on input "text" at bounding box center [255, 121] width 248 height 17
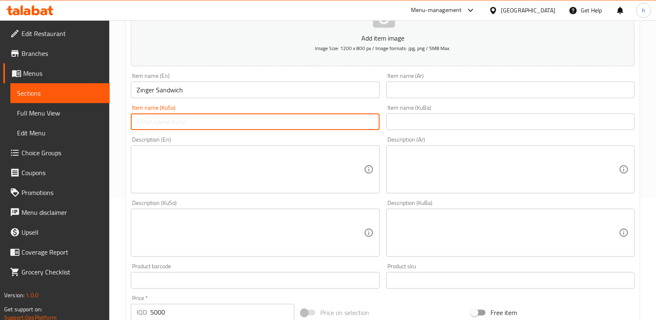
paste input "[PERSON_NAME]"
type input "[PERSON_NAME]"
click at [435, 80] on div "Item name (Ar) Item name (Ar)" at bounding box center [510, 85] width 248 height 25
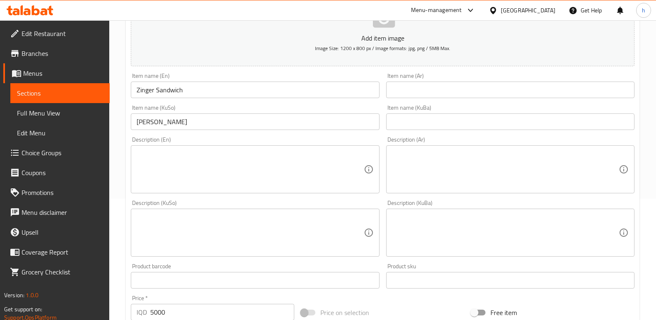
click at [426, 113] on input "text" at bounding box center [510, 121] width 248 height 17
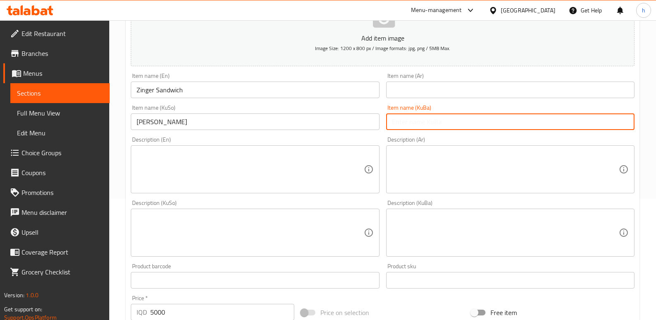
paste input "[PERSON_NAME]"
type input "[PERSON_NAME]"
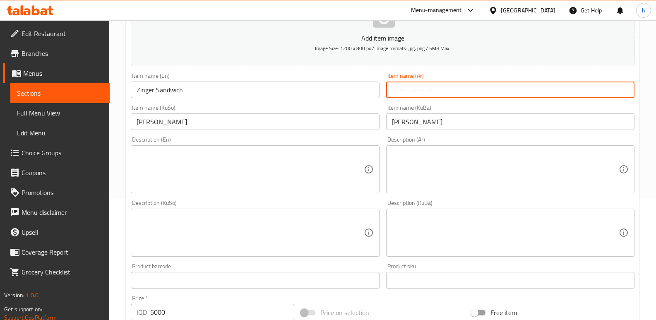
click at [431, 96] on input "text" at bounding box center [510, 89] width 248 height 17
paste input "سندويش زنجر"
type input "سندويش زنجر"
click at [176, 159] on textarea at bounding box center [249, 169] width 227 height 39
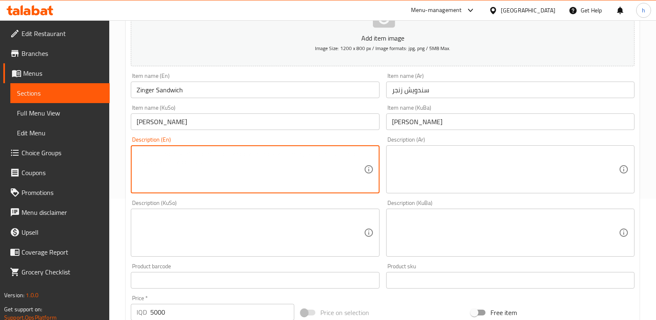
paste textarea "French samoon, crispy chicken pieces, cheddar cheese, lettuce, tomato, pickles,…"
type textarea "French samoon, crispy chicken pieces, cheddar cheese, lettuce, tomato, pickles,…"
click at [213, 234] on textarea at bounding box center [249, 232] width 227 height 39
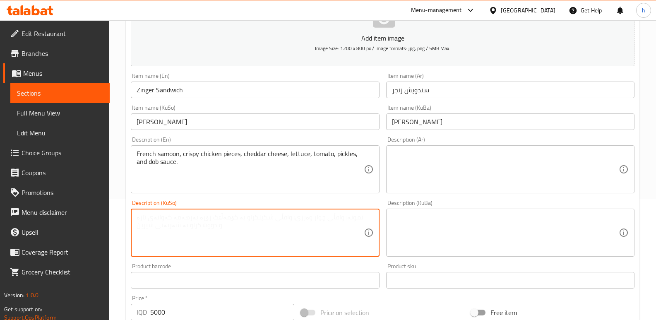
paste textarea "سەموونی فەرەنسی، پارچە مریشکی کریسپی، پەنیری چێدار، کاهوو، تەماتە، ترشیات و سۆس…"
type textarea "سەموونی فەرەنسی، پارچە مریشکی کریسپی، پەنیری چێدار، کاهوو، تەماتە، ترشیات و سۆس…"
click at [422, 220] on textarea at bounding box center [505, 232] width 227 height 39
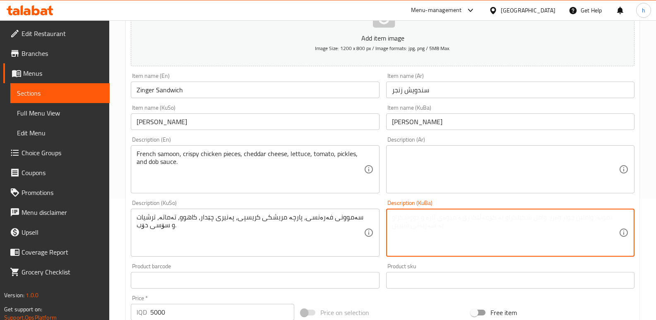
paste textarea "سەموونی فەرەنسی، پارچە مریشکی کریسپی، پەنیری چێدار، کاهوو، تەماتە، ترشیات و سۆس…"
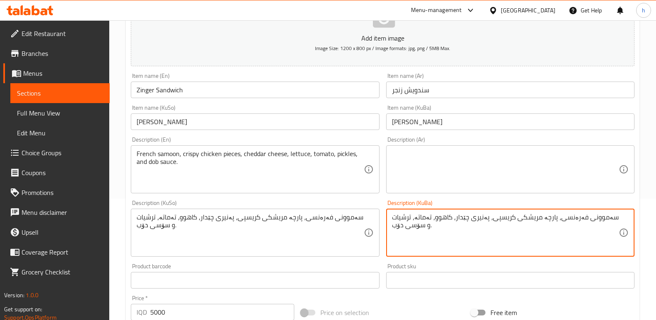
type textarea "سەموونی فەرەنسی، پارچە مریشکی کریسپی، پەنیری چێدار، کاهوو، تەماتە، ترشیات و سۆس…"
click at [438, 165] on textarea at bounding box center [505, 169] width 227 height 39
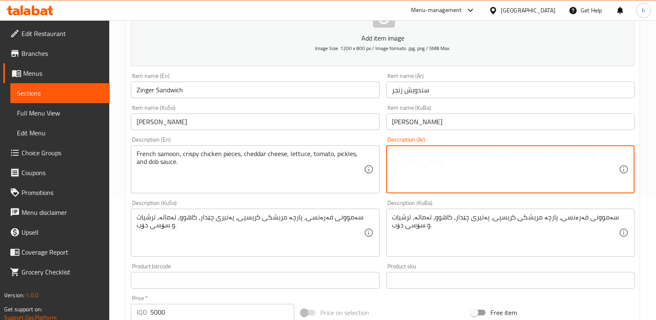
paste textarea "صمون فرنسي، قطع دجاج مقرمش، جبنة شيدر، خس، طماطم، مخلل وصلصة دوب."
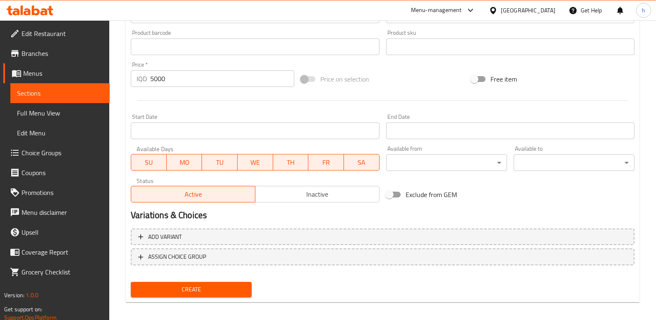
scroll to position [360, 0]
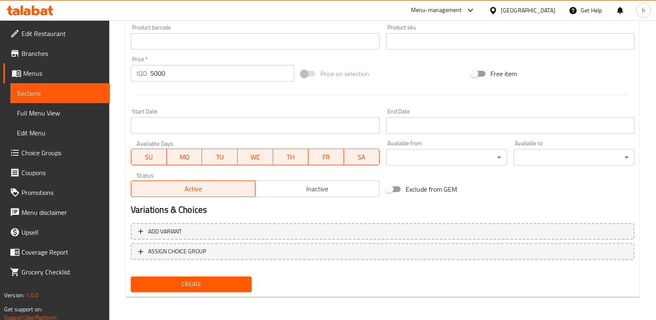
type textarea "صمون فرنسي، قطع دجاج مقرمش، جبنة شيدر، خس، طماطم، مخلل وصلصة دوب."
click at [205, 276] on button "Create" at bounding box center [191, 283] width 121 height 15
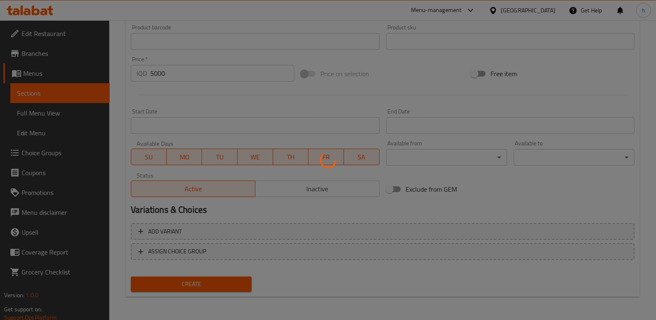
type input "0"
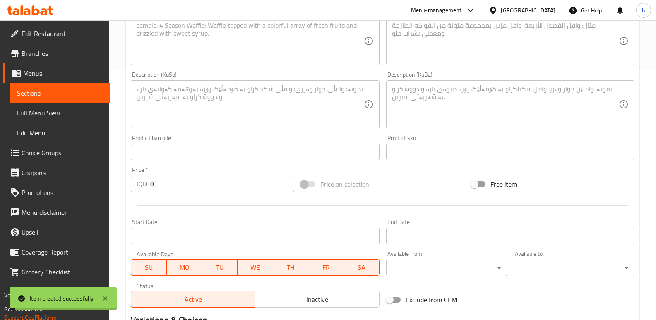
click at [80, 98] on span "Sections" at bounding box center [60, 93] width 86 height 10
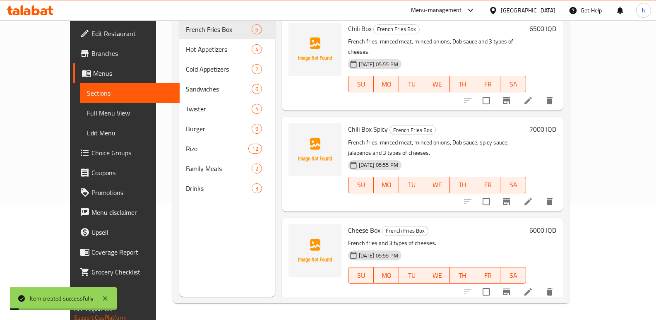
scroll to position [116, 0]
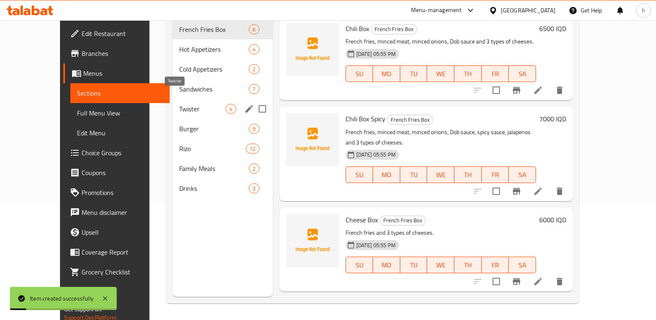
click at [179, 84] on span "Sandwiches" at bounding box center [214, 89] width 70 height 10
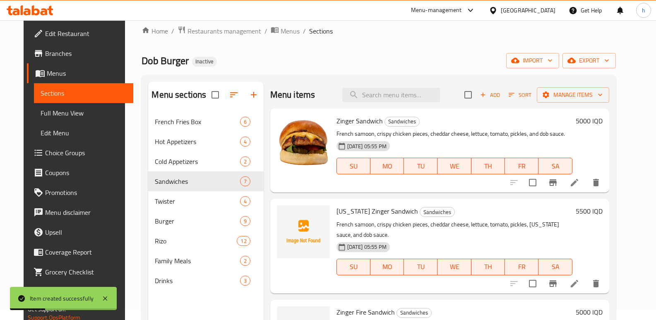
scroll to position [5, 0]
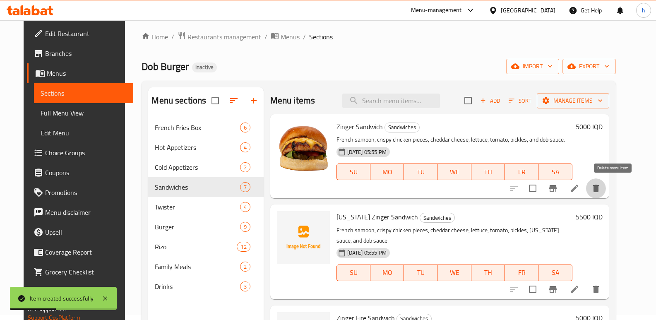
click at [598, 189] on icon "delete" at bounding box center [596, 187] width 6 height 7
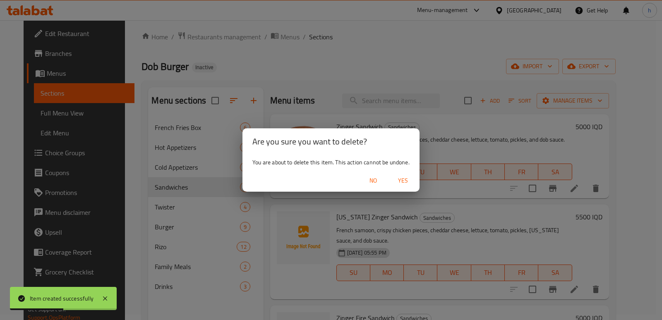
click at [405, 175] on span "Yes" at bounding box center [403, 180] width 20 height 10
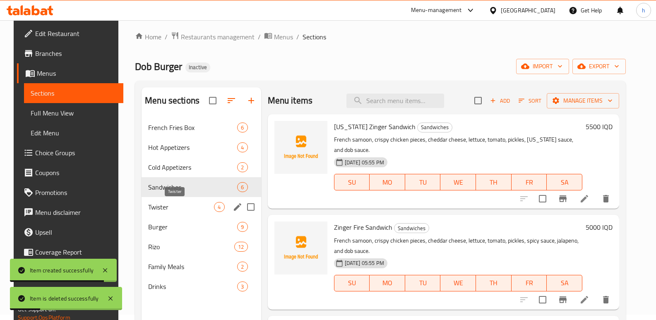
click at [163, 209] on span "Twister" at bounding box center [181, 207] width 66 height 10
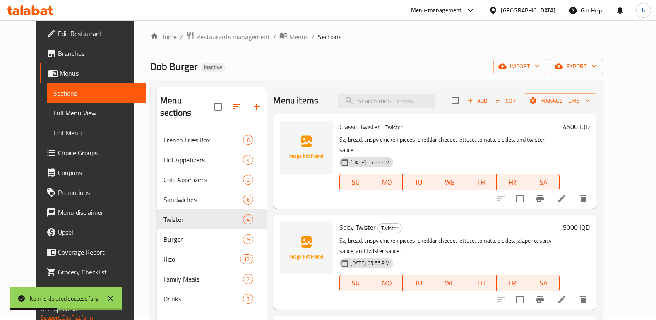
click at [360, 129] on span "Classic Twister" at bounding box center [359, 126] width 41 height 12
copy h6 "Twister"
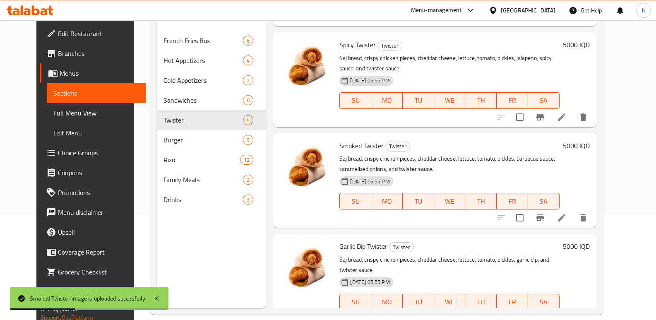
scroll to position [116, 0]
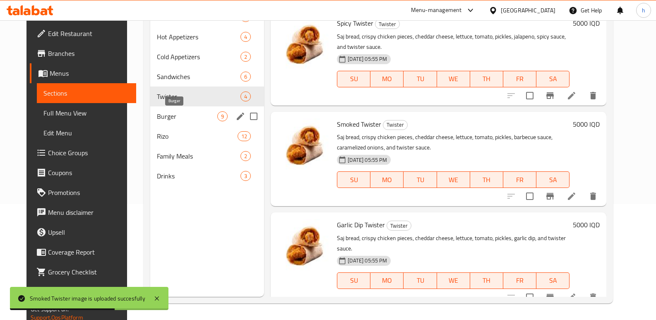
click at [159, 114] on span "Burger" at bounding box center [187, 116] width 60 height 10
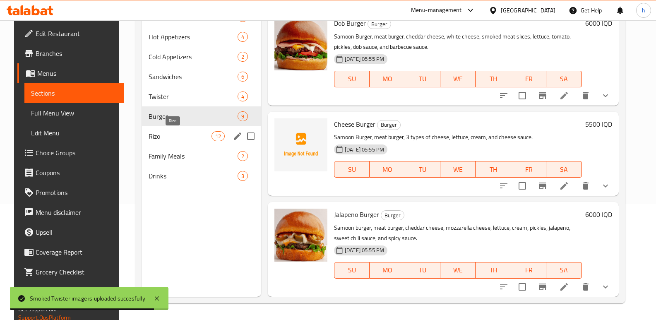
click at [158, 139] on span "Rizo" at bounding box center [179, 136] width 63 height 10
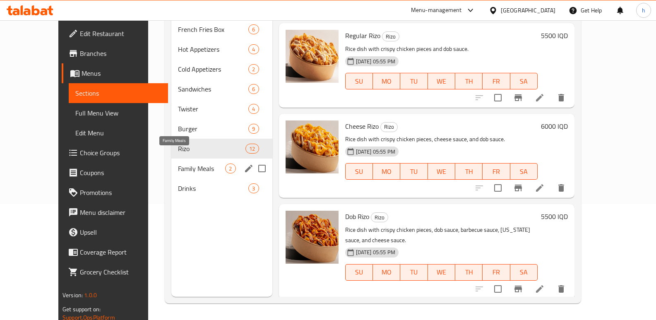
click at [178, 163] on span "Family Meals" at bounding box center [201, 168] width 47 height 10
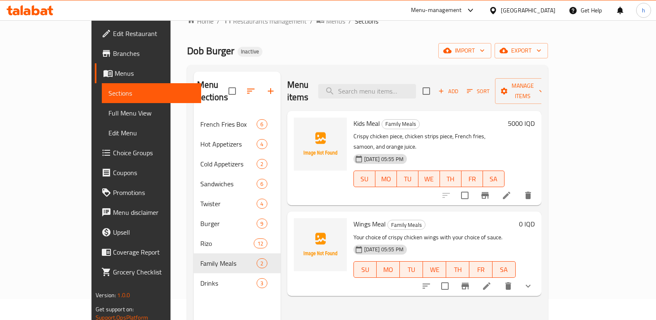
scroll to position [5, 0]
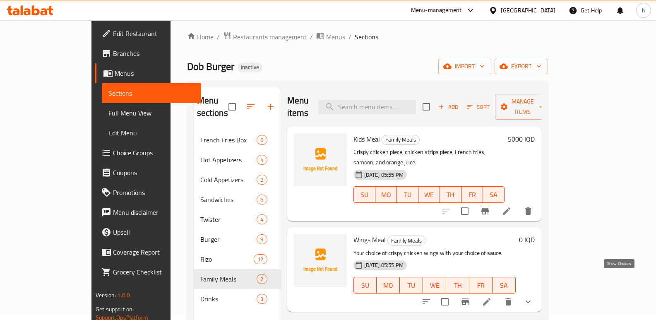
drag, startPoint x: 617, startPoint y: 278, endPoint x: 617, endPoint y: 267, distance: 10.4
click at [530, 300] on icon "show more" at bounding box center [527, 301] width 5 height 3
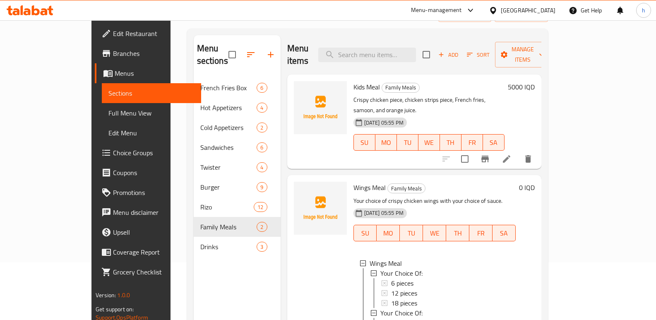
scroll to position [56, 0]
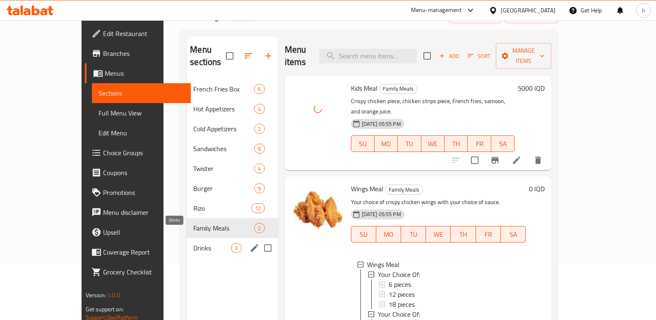
click at [193, 243] on span "Drinks" at bounding box center [212, 248] width 38 height 10
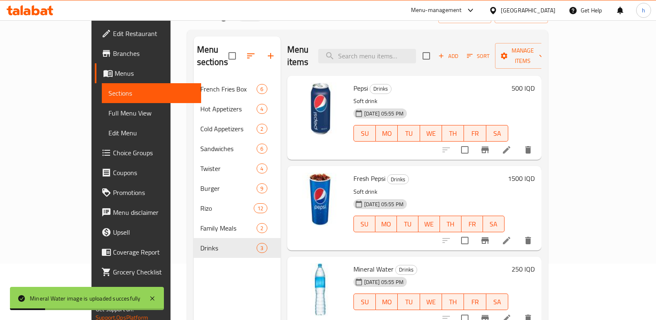
click at [108, 111] on span "Full Menu View" at bounding box center [151, 113] width 86 height 10
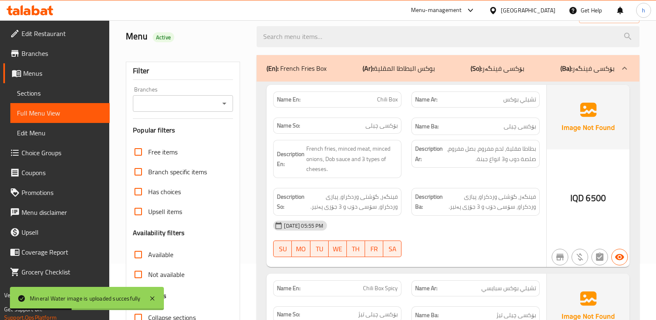
click at [187, 103] on input "Branches" at bounding box center [175, 104] width 81 height 12
click at [55, 37] on span "Edit Restaurant" at bounding box center [62, 34] width 81 height 10
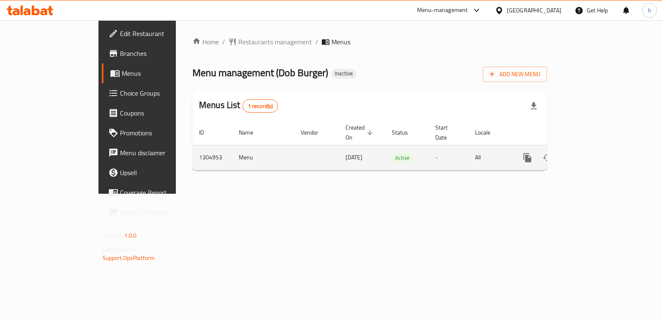
click at [591, 154] on icon "enhanced table" at bounding box center [586, 157] width 7 height 7
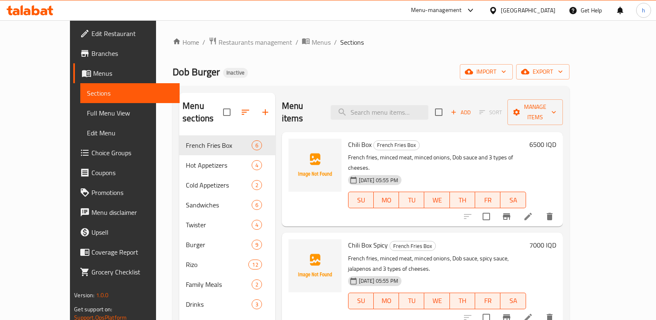
click at [87, 108] on span "Full Menu View" at bounding box center [130, 113] width 86 height 10
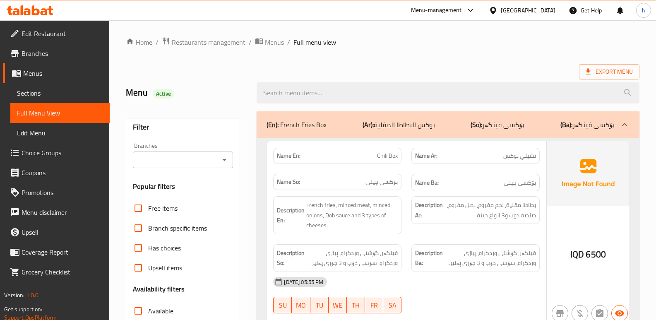
click at [180, 157] on input "Branches" at bounding box center [175, 160] width 81 height 12
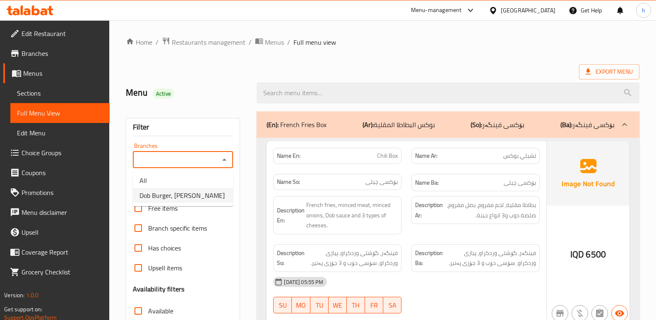
click at [187, 196] on span "Dob Burger, [PERSON_NAME]" at bounding box center [181, 195] width 85 height 10
type input "Dob Burger, [PERSON_NAME]"
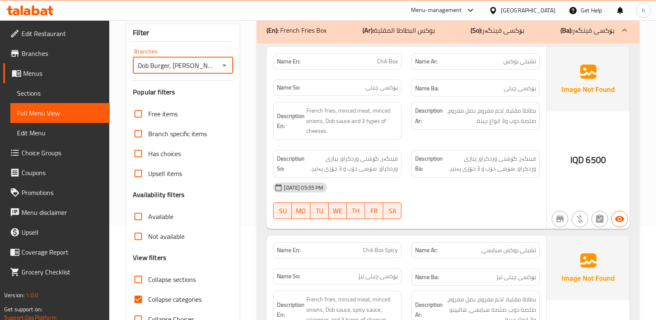
scroll to position [110, 0]
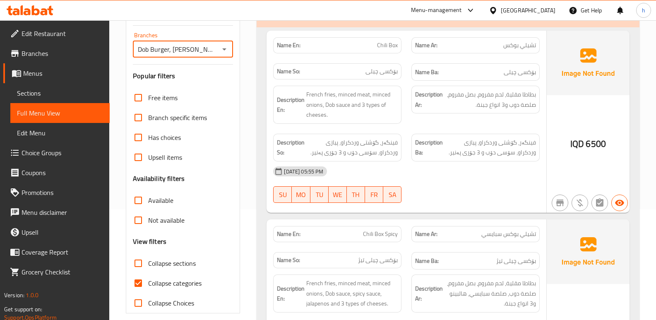
click at [134, 283] on input "Collapse categories" at bounding box center [138, 283] width 20 height 20
checkbox input "false"
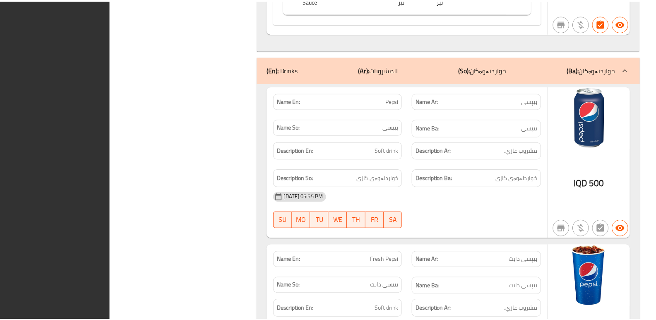
scroll to position [12036, 0]
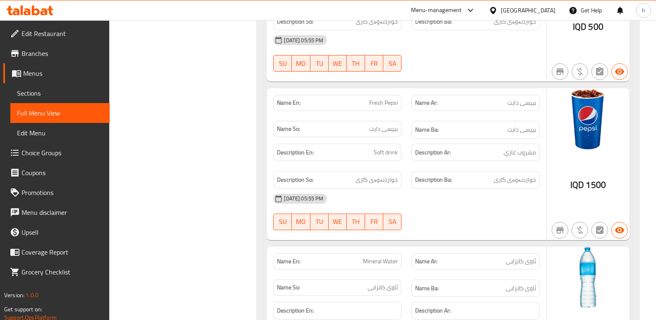
click at [65, 95] on span "Sections" at bounding box center [60, 93] width 86 height 10
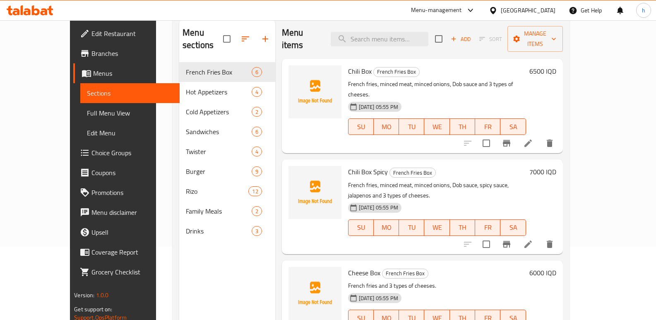
scroll to position [5, 0]
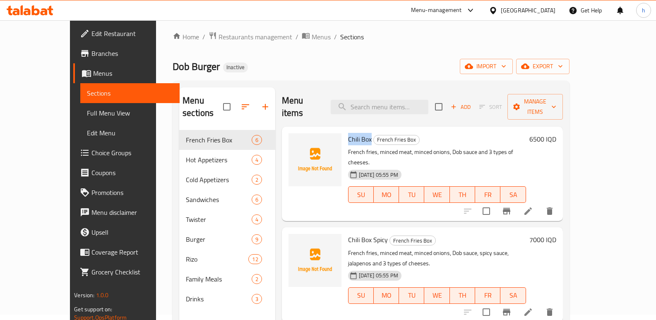
drag, startPoint x: 331, startPoint y: 124, endPoint x: 354, endPoint y: 127, distance: 22.8
click at [354, 133] on h6 "Chili Box French Fries Box" at bounding box center [437, 139] width 178 height 12
copy span "Chili Box"
drag, startPoint x: 330, startPoint y: 218, endPoint x: 369, endPoint y: 218, distance: 39.3
click at [369, 230] on div "Chili Box Spicy French Fries Box French fries, minced meat, minced onions, Dob …" at bounding box center [437, 274] width 184 height 88
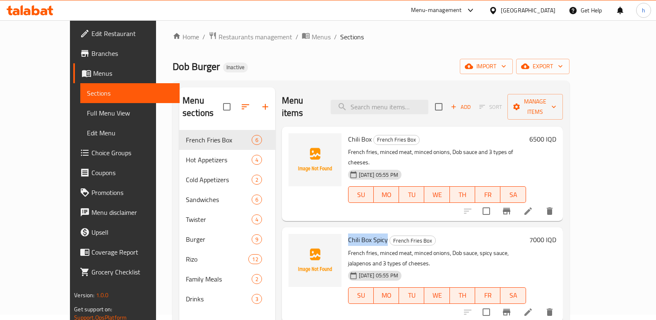
copy span "Chili Box Spicy"
drag, startPoint x: 331, startPoint y: 309, endPoint x: 361, endPoint y: 306, distance: 30.7
copy span "Cheese Box"
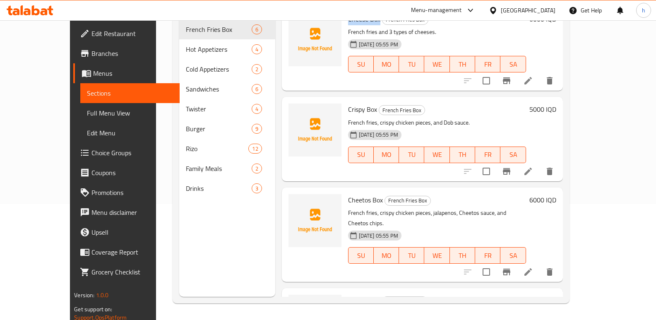
scroll to position [212, 0]
drag, startPoint x: 330, startPoint y: 75, endPoint x: 360, endPoint y: 74, distance: 29.4
click at [360, 103] on h6 "Crispy Box French Fries Box" at bounding box center [437, 109] width 178 height 12
copy span "Crispy Box"
drag, startPoint x: 330, startPoint y: 166, endPoint x: 365, endPoint y: 169, distance: 34.4
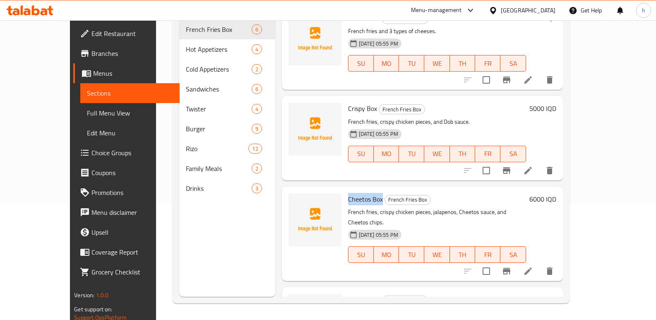
click at [365, 193] on h6 "Cheetos Box French Fries Box" at bounding box center [437, 199] width 178 height 12
copy span "Cheetos Box"
drag, startPoint x: 330, startPoint y: 256, endPoint x: 362, endPoint y: 255, distance: 32.7
copy span "Doritos Box"
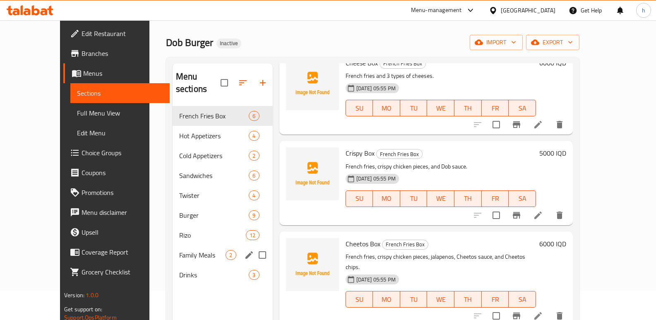
scroll to position [5, 0]
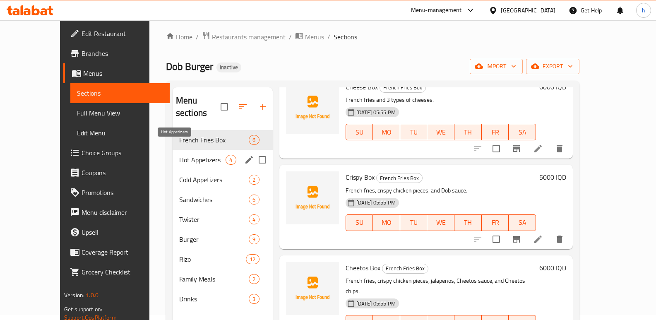
click at [179, 155] on span "Hot Appetizers" at bounding box center [202, 160] width 47 height 10
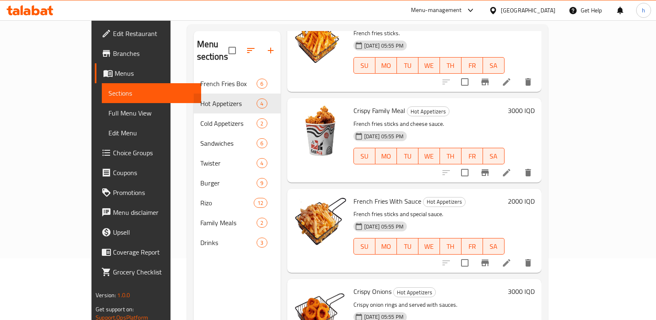
scroll to position [47, 0]
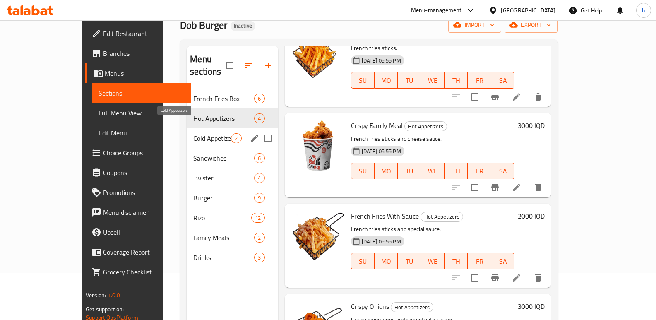
click at [193, 133] on span "Cold Appetizers" at bounding box center [212, 138] width 38 height 10
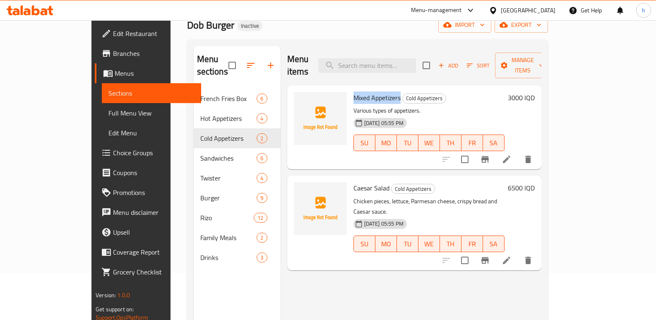
drag, startPoint x: 331, startPoint y: 85, endPoint x: 377, endPoint y: 87, distance: 45.9
click at [377, 91] on span "Mixed Appetizers" at bounding box center [376, 97] width 47 height 12
copy span "Mixed Appetizers"
drag, startPoint x: 330, startPoint y: 174, endPoint x: 365, endPoint y: 179, distance: 35.1
click at [365, 182] on span "Caesar Salad" at bounding box center [371, 188] width 36 height 12
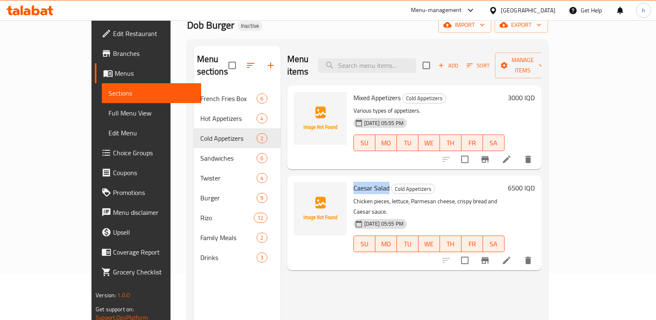
copy span "Caesar Salad"
click at [287, 223] on div "Caesar Salad Cold Appetizers Chicken pieces, lettuce, Parmesan cheese, crispy b…" at bounding box center [414, 222] width 254 height 94
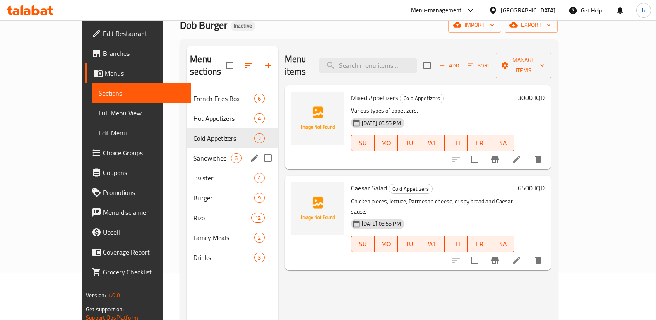
click at [187, 150] on div "Sandwiches 6" at bounding box center [232, 158] width 91 height 20
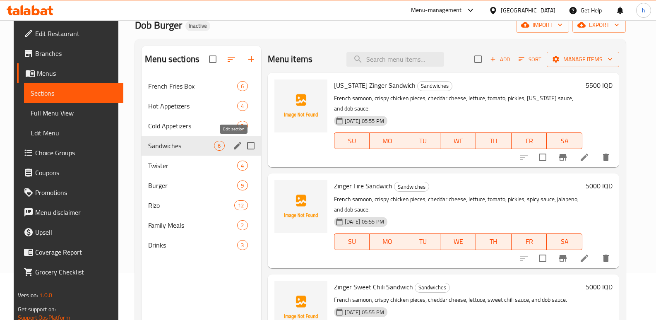
click at [232, 143] on icon "edit" at bounding box center [237, 146] width 10 height 10
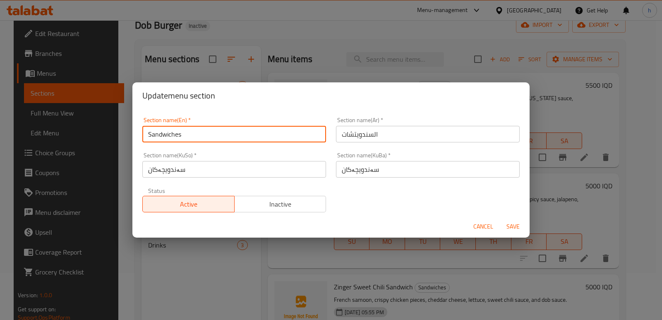
drag, startPoint x: 184, startPoint y: 135, endPoint x: 140, endPoint y: 138, distance: 43.5
click at [140, 138] on div "Section name(En)   * Sandwiches Section name(En) *" at bounding box center [234, 129] width 194 height 35
click at [192, 59] on div "Update menu section Section name(En)   * Sandwiches Section name(En) * Section …" at bounding box center [331, 160] width 662 height 320
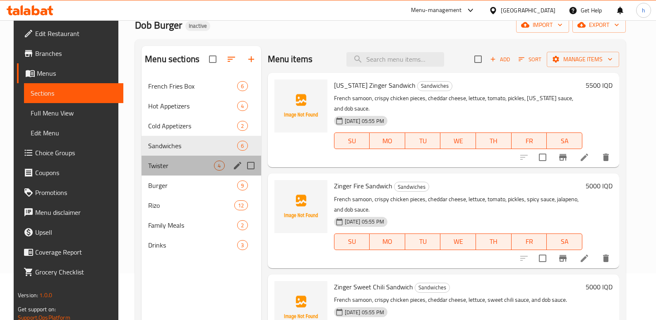
click at [157, 159] on div "Twister 4" at bounding box center [200, 166] width 119 height 20
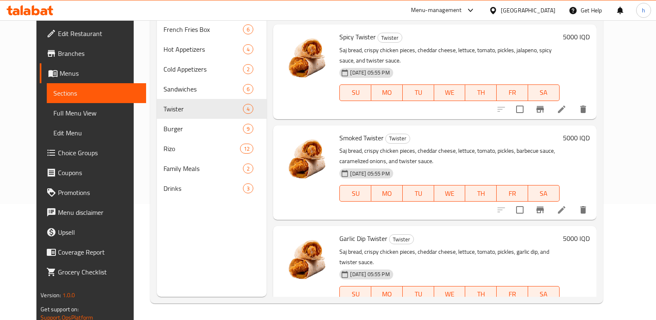
scroll to position [83, 0]
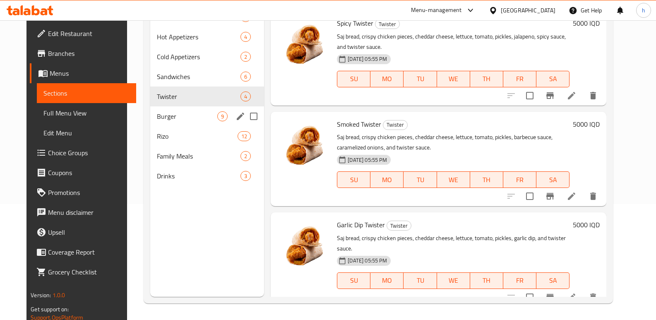
drag, startPoint x: 152, startPoint y: 121, endPoint x: 208, endPoint y: 132, distance: 57.2
click at [152, 121] on div "Burger 9" at bounding box center [207, 116] width 114 height 20
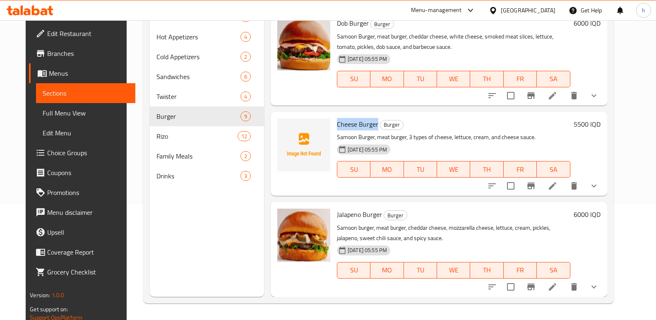
drag, startPoint x: 339, startPoint y: 127, endPoint x: 370, endPoint y: 128, distance: 31.0
click at [370, 128] on span "Cheese Burger" at bounding box center [357, 124] width 41 height 12
copy span "Cheese Burger"
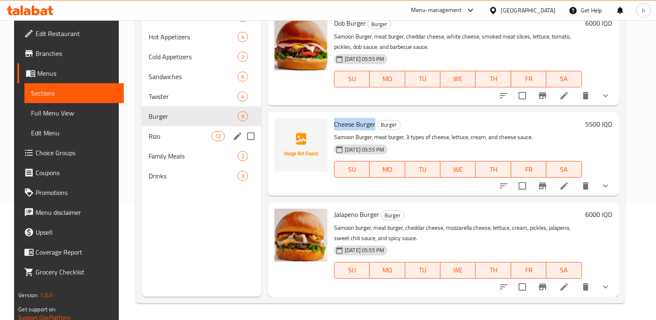
drag, startPoint x: 149, startPoint y: 141, endPoint x: 204, endPoint y: 157, distance: 57.3
click at [149, 140] on span "Rizo" at bounding box center [179, 136] width 63 height 10
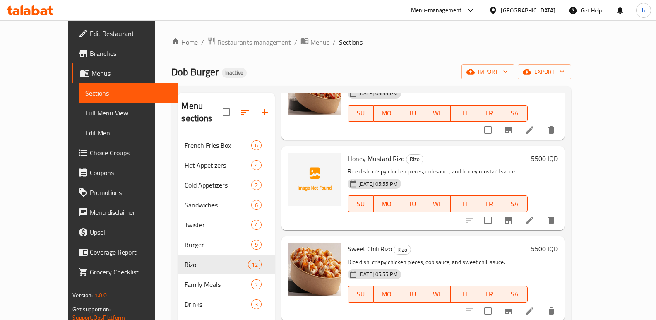
scroll to position [675, 0]
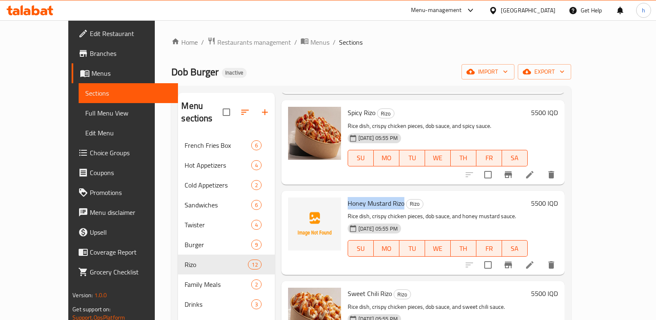
drag, startPoint x: 330, startPoint y: 179, endPoint x: 381, endPoint y: 179, distance: 50.5
click at [385, 197] on span "Honey Mustard Rizo" at bounding box center [375, 203] width 57 height 12
copy span "Honey Mustard Rizo"
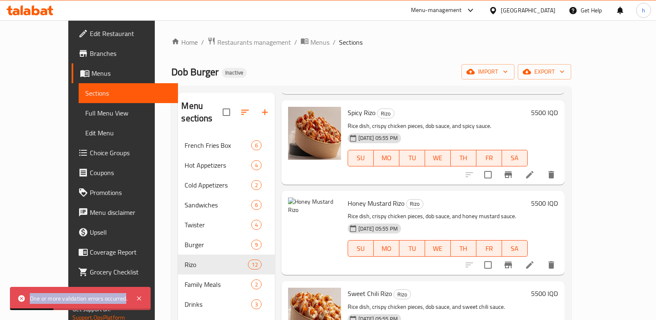
drag, startPoint x: 31, startPoint y: 299, endPoint x: 126, endPoint y: 303, distance: 95.2
click at [126, 303] on div "One or more validation errors occurred." at bounding box center [79, 298] width 98 height 9
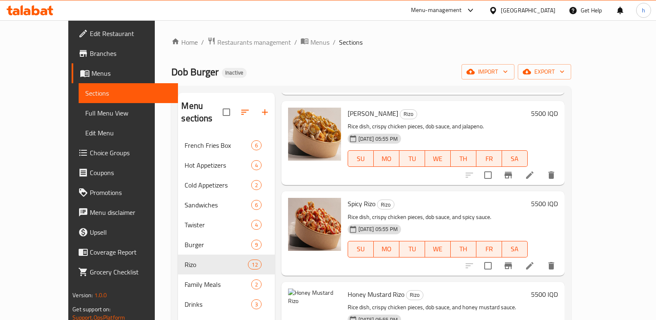
scroll to position [785, 0]
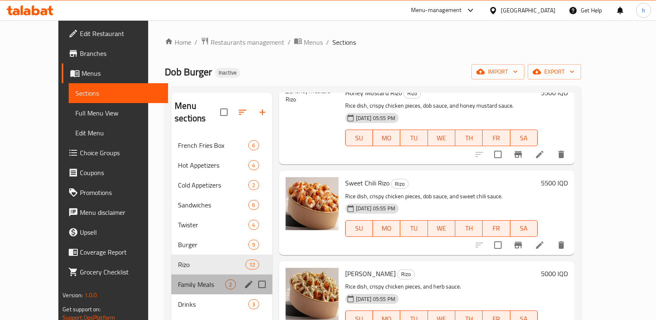
click at [178, 279] on span "Family Meals" at bounding box center [201, 284] width 47 height 10
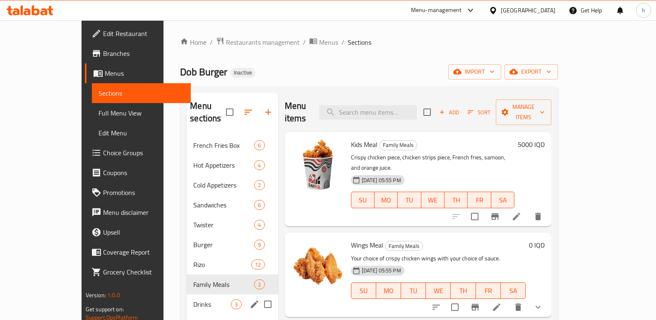
click at [193, 299] on span "Drinks" at bounding box center [212, 304] width 38 height 10
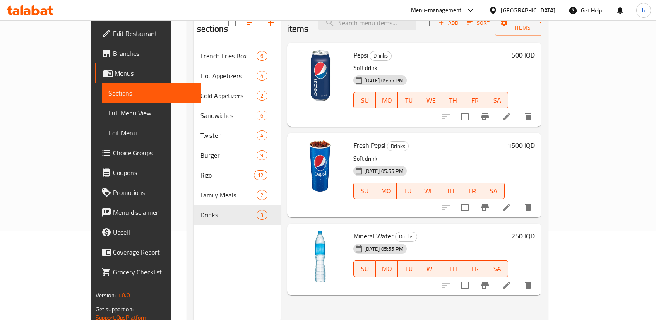
scroll to position [116, 0]
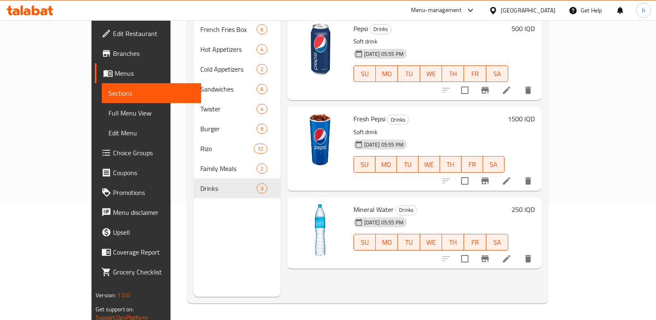
click at [108, 112] on span "Full Menu View" at bounding box center [151, 113] width 86 height 10
